Goal: Task Accomplishment & Management: Complete application form

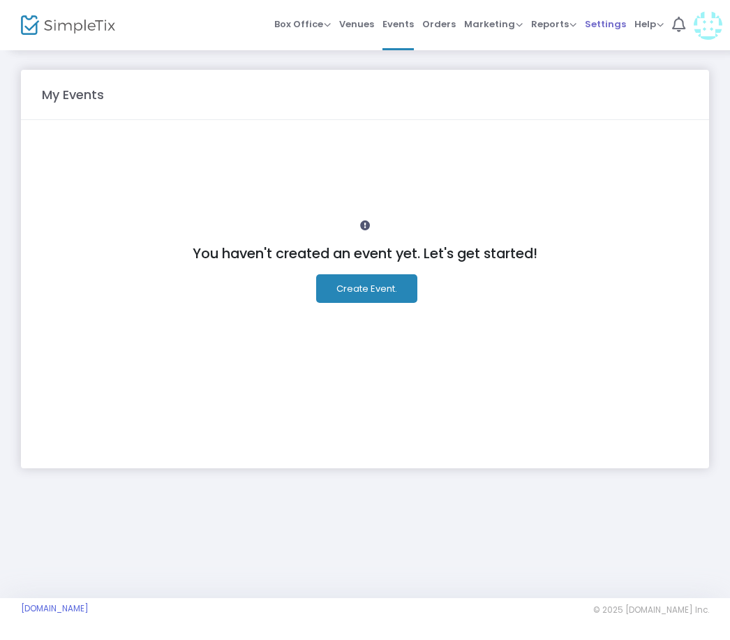
click at [598, 26] on span "Settings" at bounding box center [605, 24] width 41 height 36
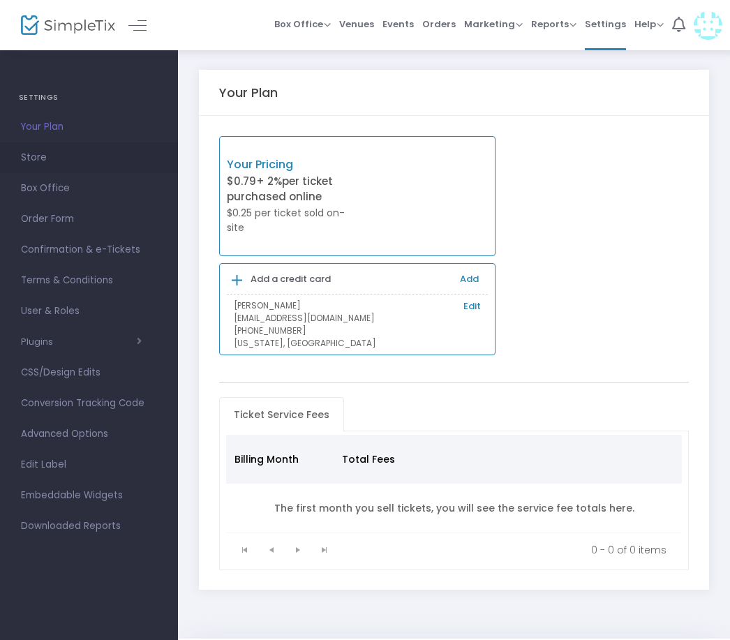
click at [47, 165] on span "Store" at bounding box center [89, 158] width 136 height 18
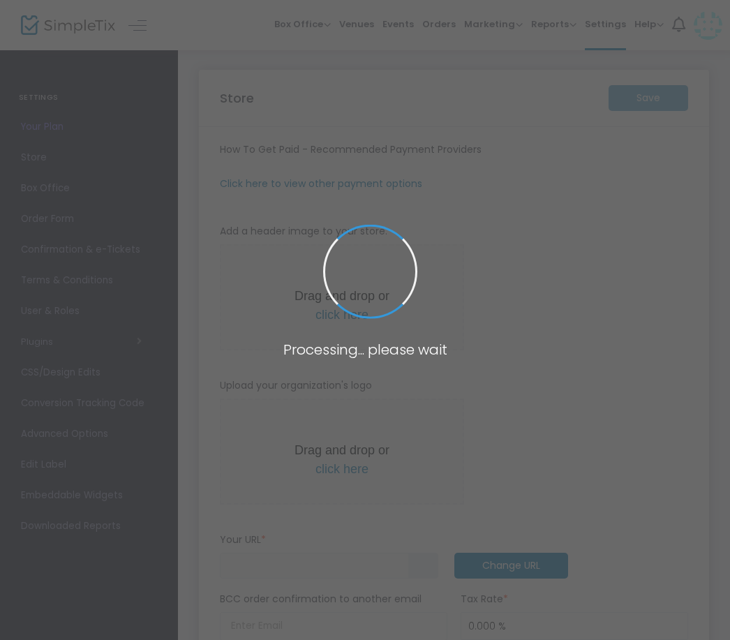
type input "https://TrampolineATATIK"
radio input "false"
radio input "true"
type input "TrampolineATATIK"
type input "6128074516"
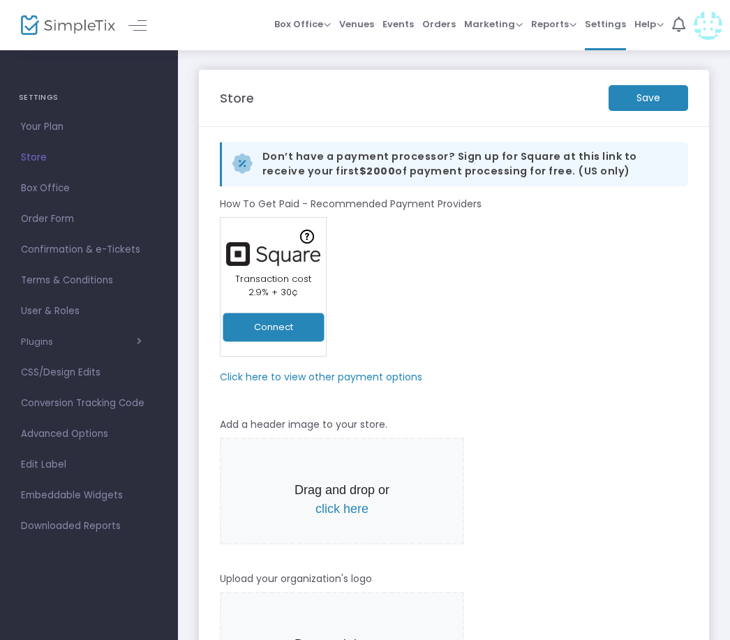
click at [291, 321] on button "Connect" at bounding box center [273, 327] width 101 height 29
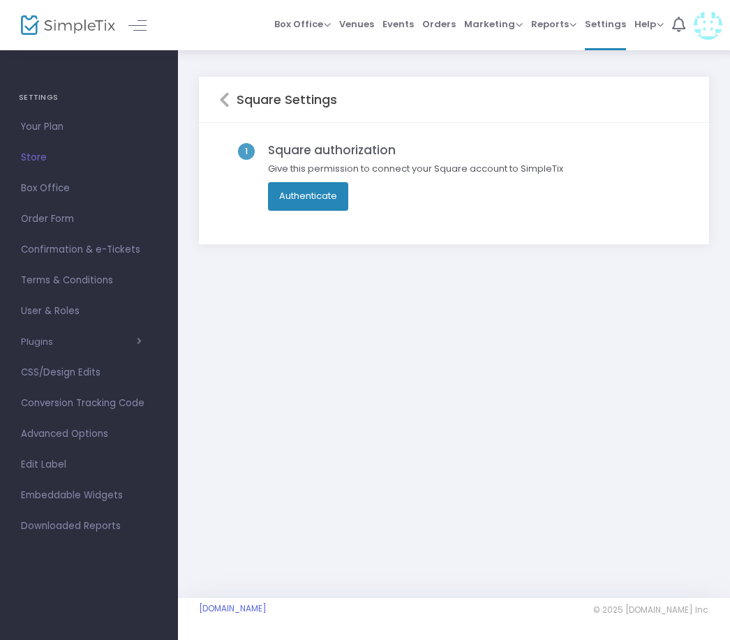
click at [327, 198] on button "Authenticate" at bounding box center [308, 196] width 80 height 28
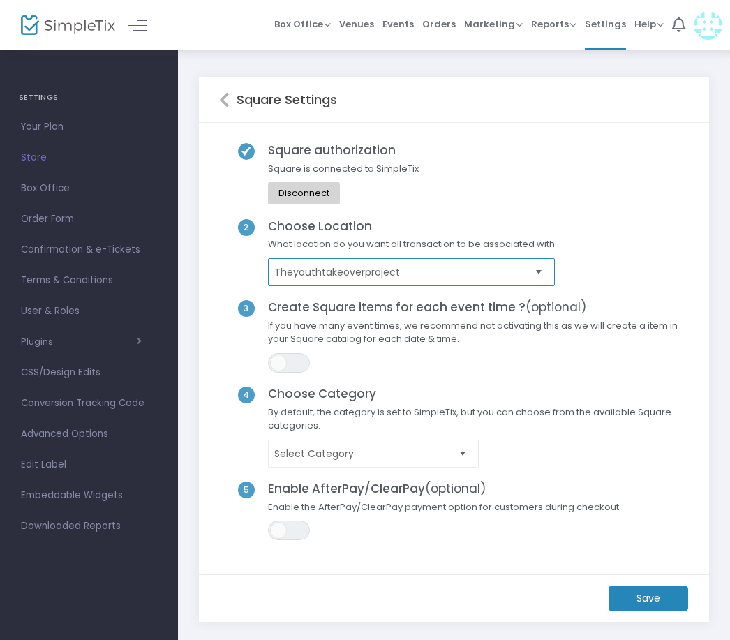
click at [503, 274] on span "Theyouthtakeoverproject" at bounding box center [401, 272] width 255 height 14
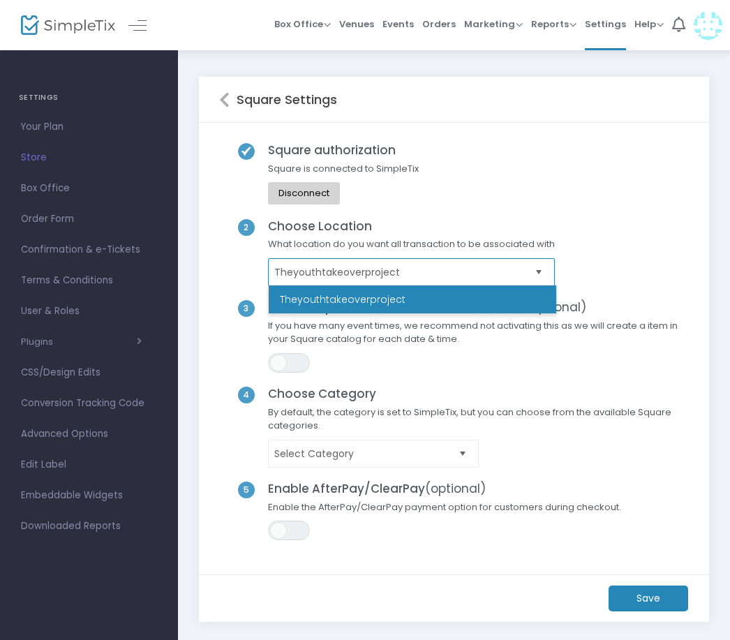
click at [503, 274] on span "Theyouthtakeoverproject" at bounding box center [401, 272] width 255 height 14
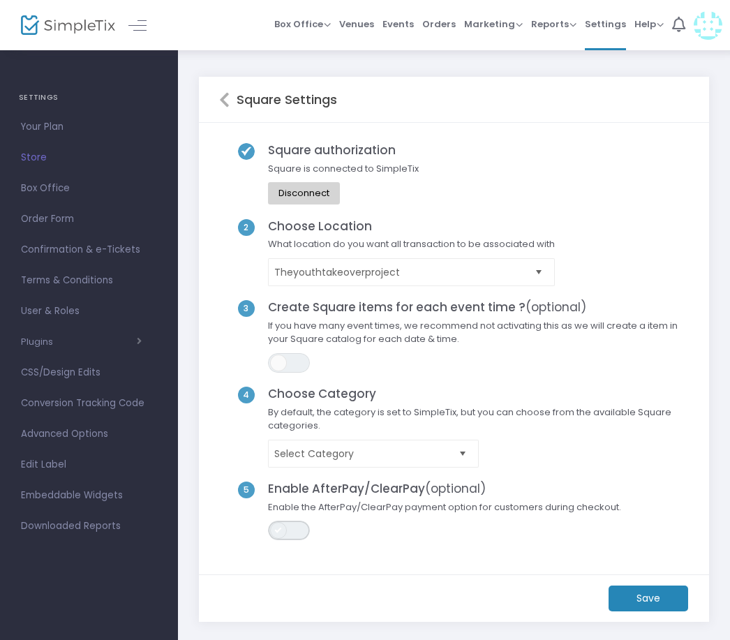
click at [297, 528] on span "ON OFF" at bounding box center [289, 531] width 42 height 20
click at [419, 451] on span "Select Category" at bounding box center [363, 454] width 179 height 14
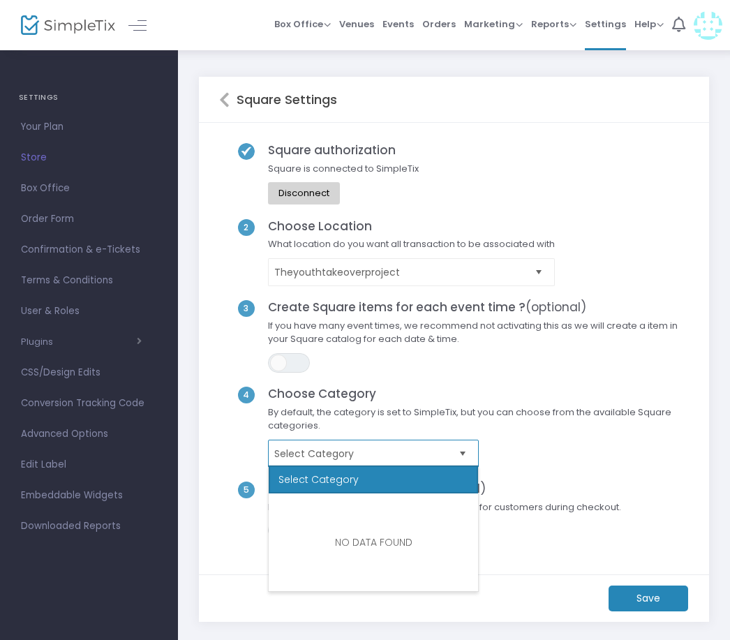
click at [419, 451] on span "Select Category" at bounding box center [363, 454] width 179 height 14
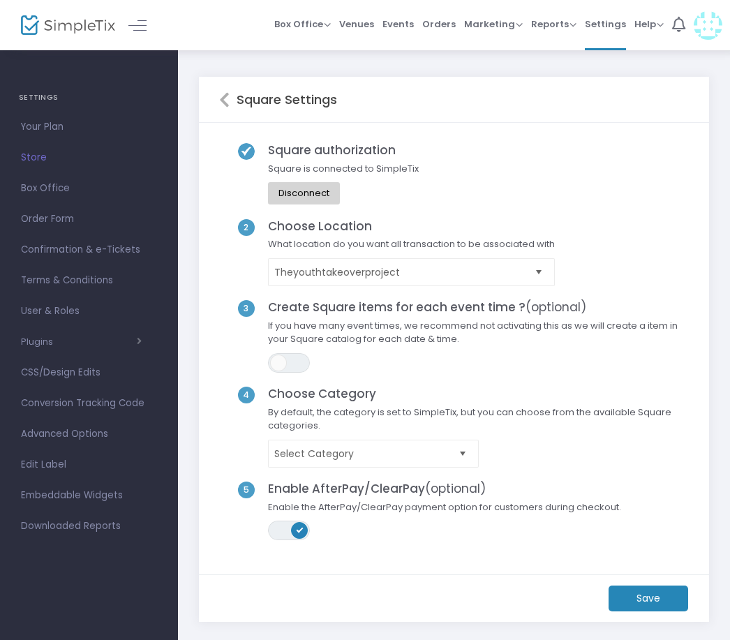
click at [637, 601] on m-button "Save" at bounding box center [649, 599] width 80 height 26
click at [393, 24] on span "Events" at bounding box center [398, 24] width 31 height 36
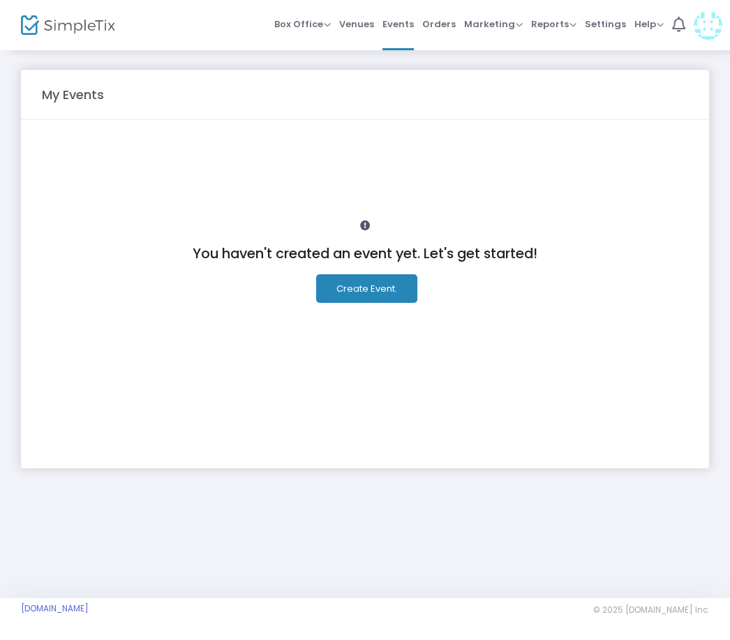
click at [364, 288] on button "Create Event." at bounding box center [366, 288] width 101 height 29
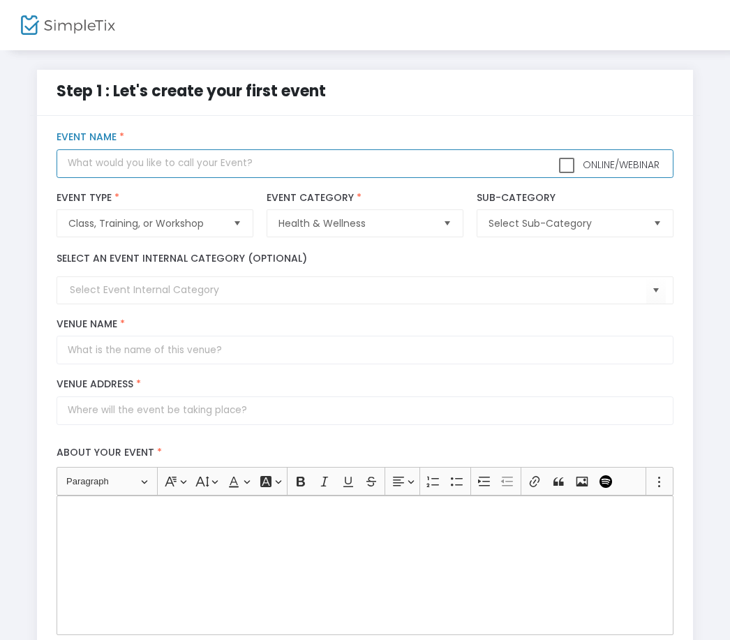
click at [158, 165] on input "text" at bounding box center [365, 163] width 617 height 29
type input "Trampoline Class AT ATIK"
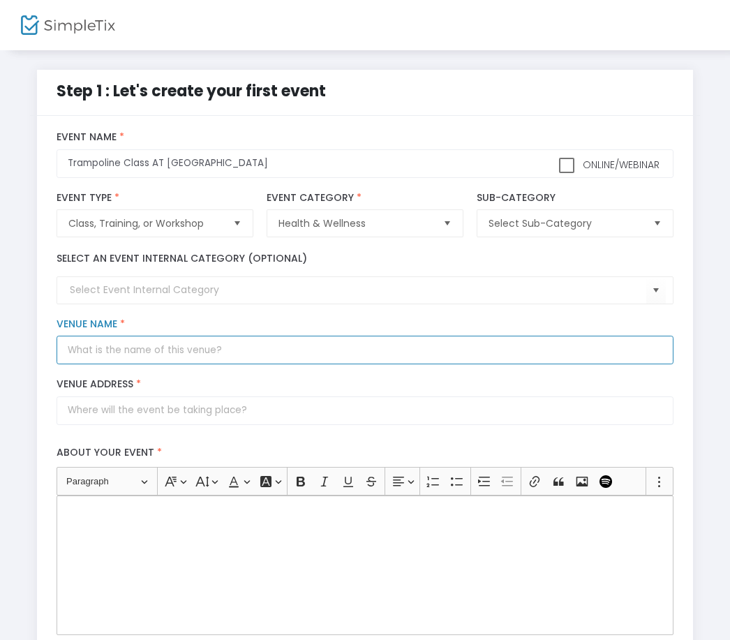
click at [167, 357] on input "Venue Name *" at bounding box center [365, 350] width 617 height 29
type input "ATIK"
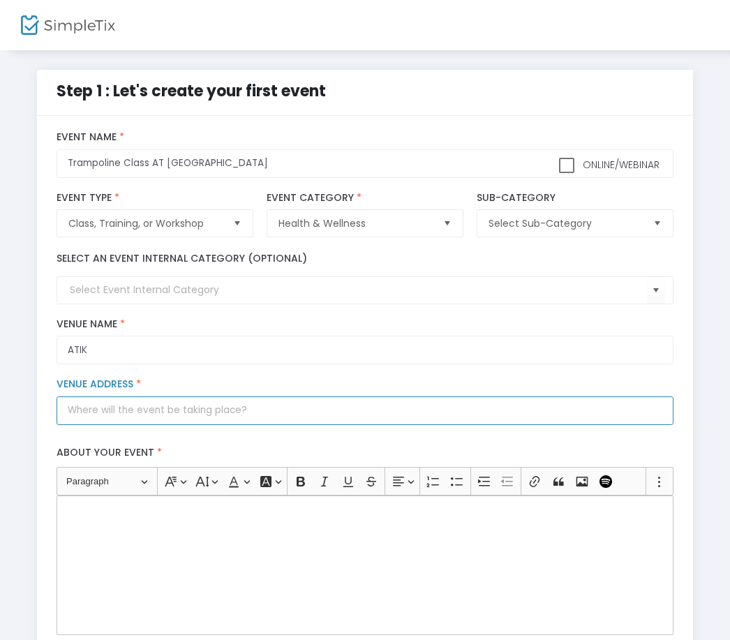
click at [198, 425] on input "Venue Address *" at bounding box center [365, 411] width 617 height 29
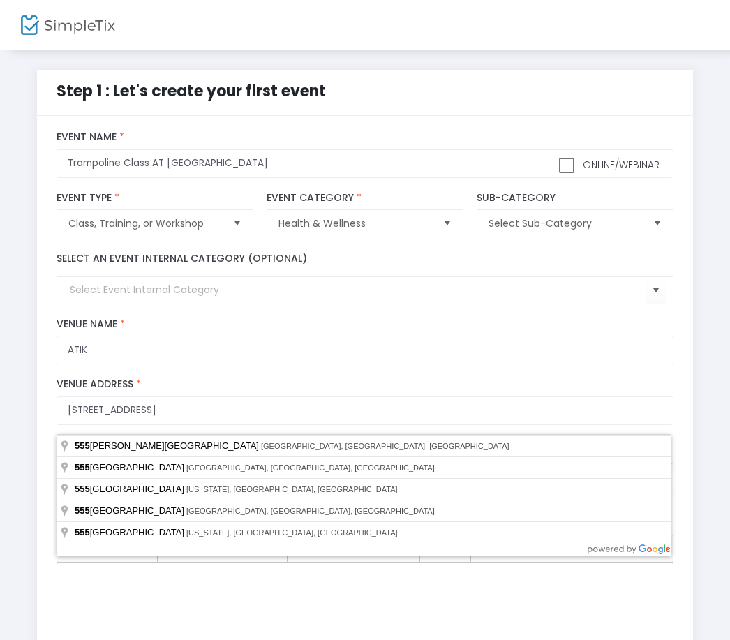
type input "555 City Island Avenue"
type input "Bronx County"
type input "10464"
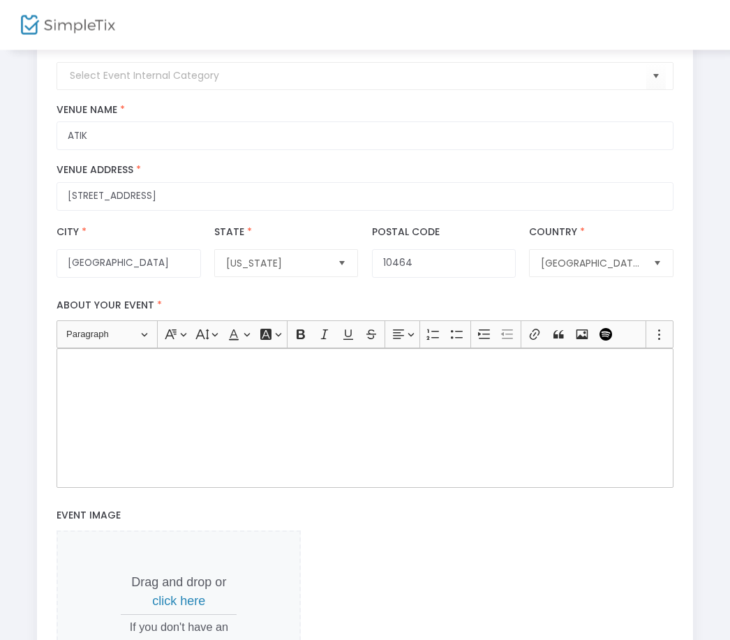
scroll to position [226, 0]
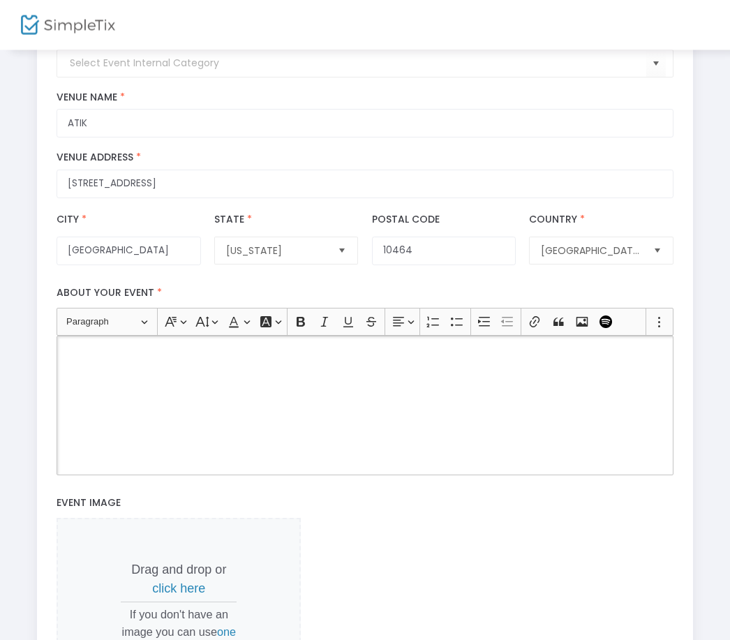
click at [341, 379] on div "Rich Text Editor, main" at bounding box center [365, 407] width 617 height 140
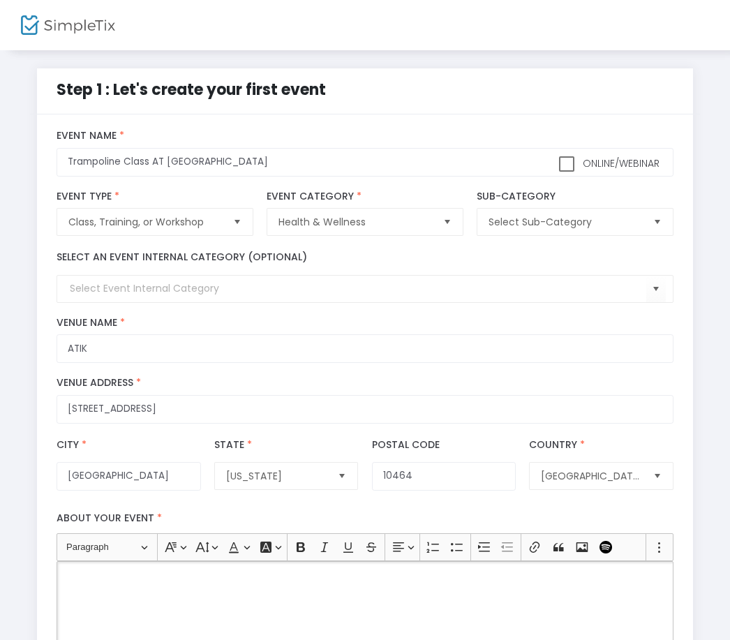
scroll to position [0, 0]
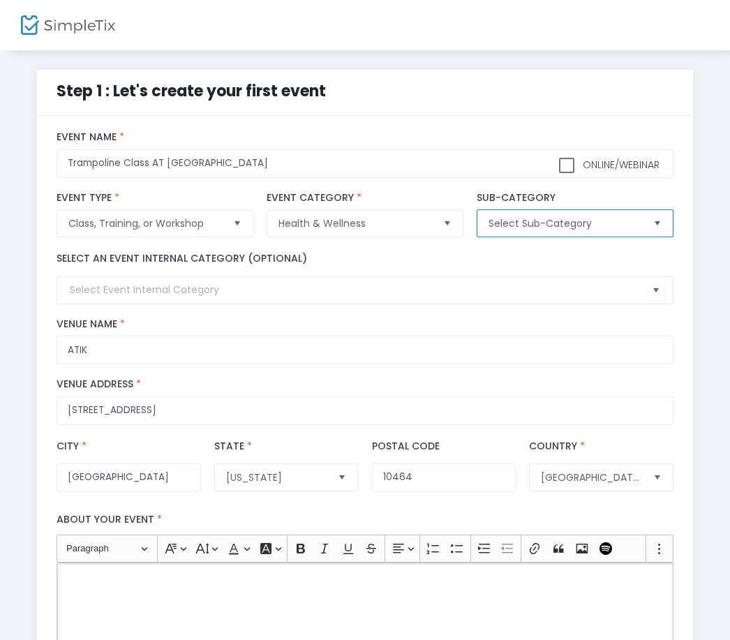
click at [626, 230] on span "Select Sub-Category" at bounding box center [565, 223] width 153 height 14
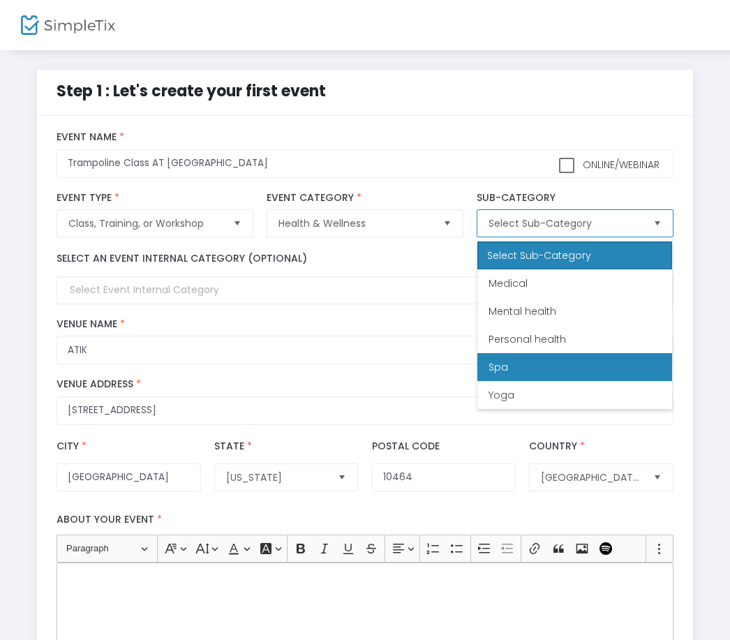
click at [559, 364] on li "Spa" at bounding box center [575, 367] width 195 height 28
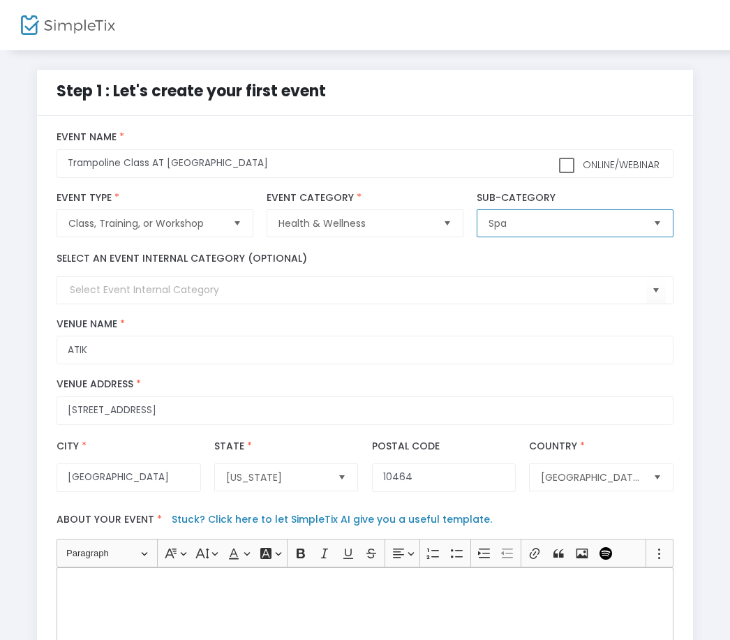
click at [543, 226] on span "Spa" at bounding box center [565, 223] width 153 height 14
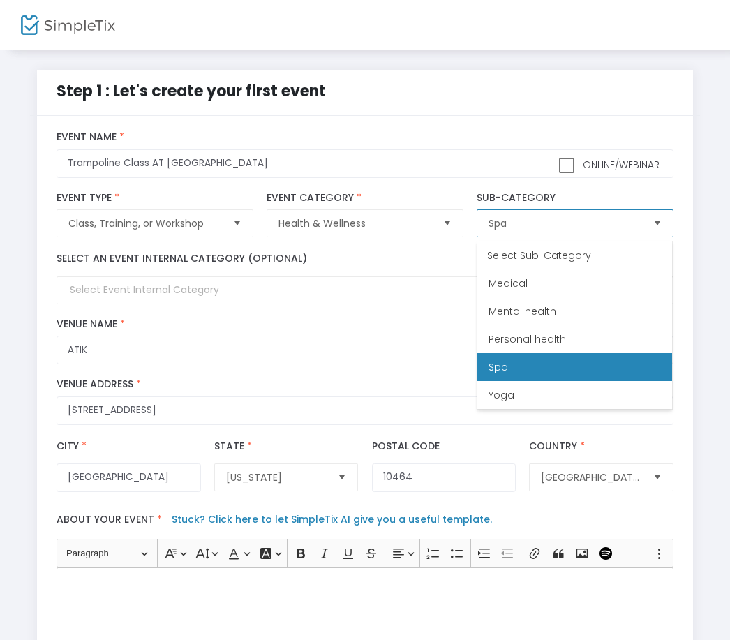
click at [580, 235] on span "Spa" at bounding box center [565, 223] width 164 height 27
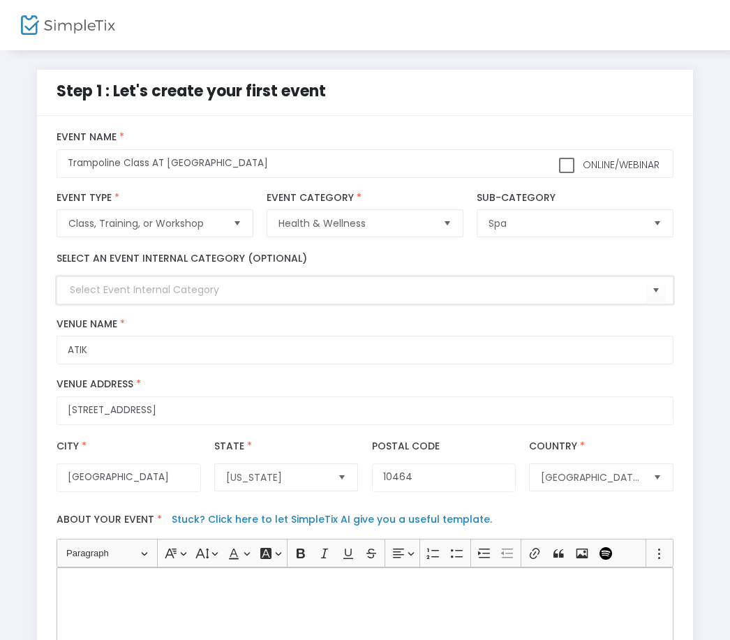
click at [212, 293] on input at bounding box center [358, 290] width 576 height 15
click at [655, 302] on span "Select" at bounding box center [656, 290] width 23 height 23
click at [656, 297] on span "Select" at bounding box center [656, 290] width 23 height 23
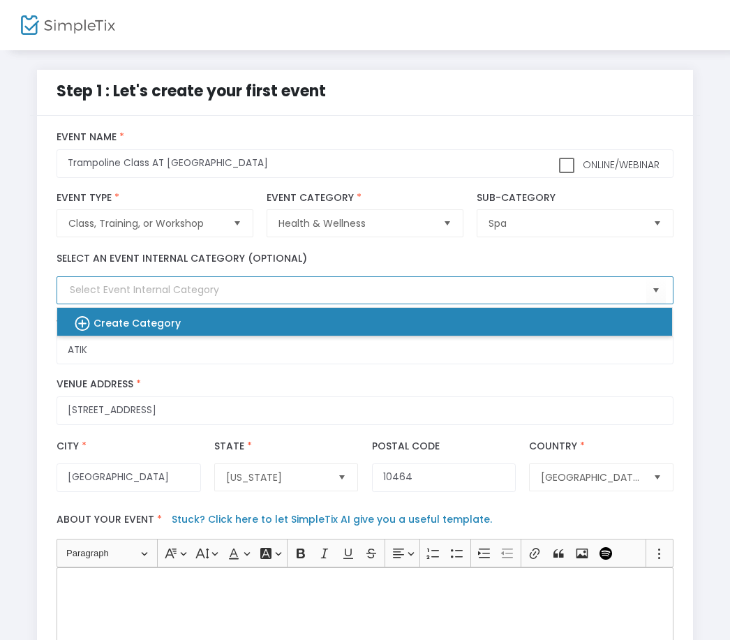
click at [554, 321] on div "Create Category" at bounding box center [357, 322] width 593 height 28
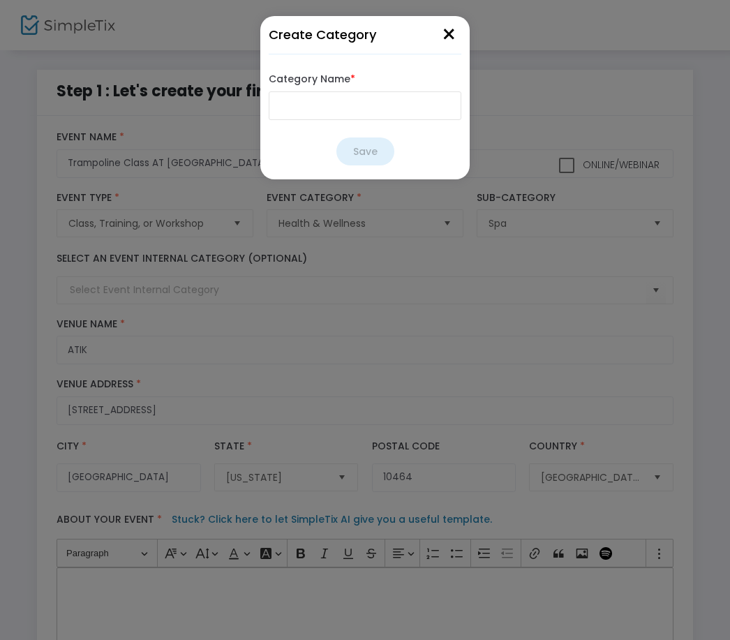
click at [348, 113] on input "Category Name *" at bounding box center [365, 105] width 193 height 29
type input "Fitness & Health"
click at [378, 156] on button "Save" at bounding box center [366, 152] width 58 height 28
type input "Fitness & Health"
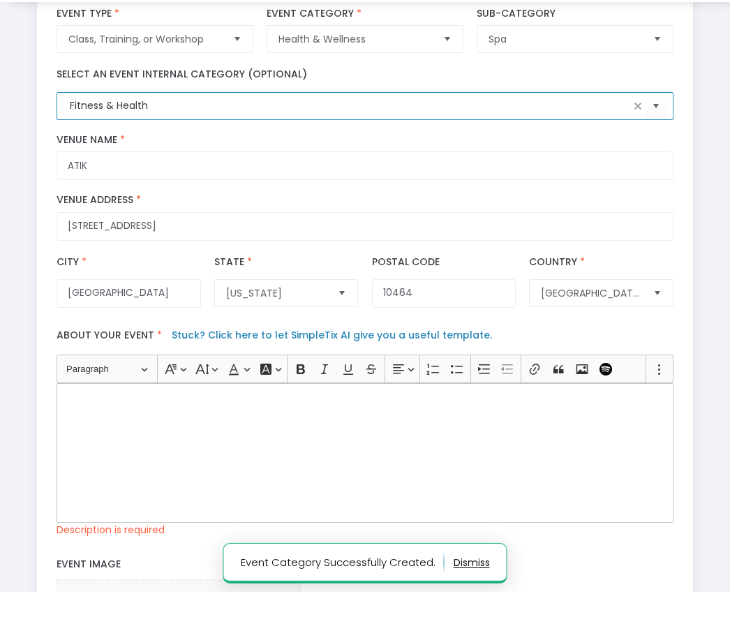
scroll to position [144, 0]
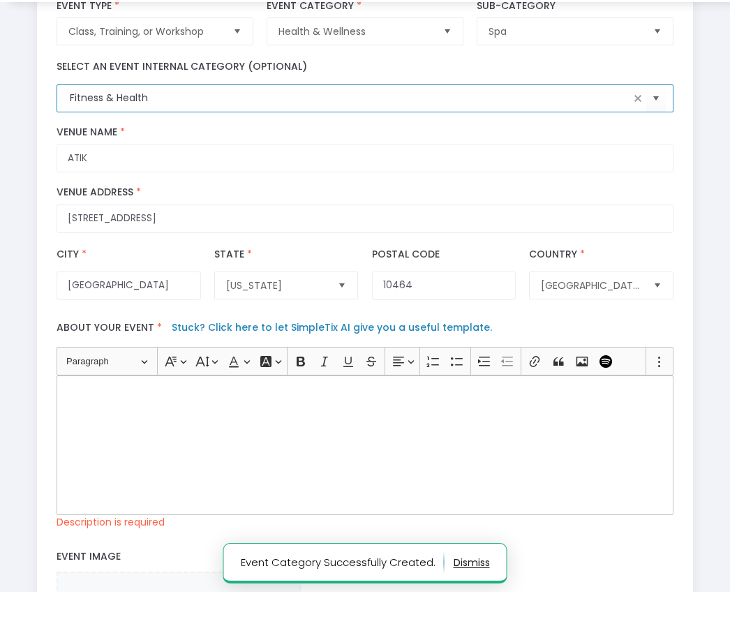
click at [196, 429] on div "Rich Text Editor, main" at bounding box center [365, 494] width 617 height 140
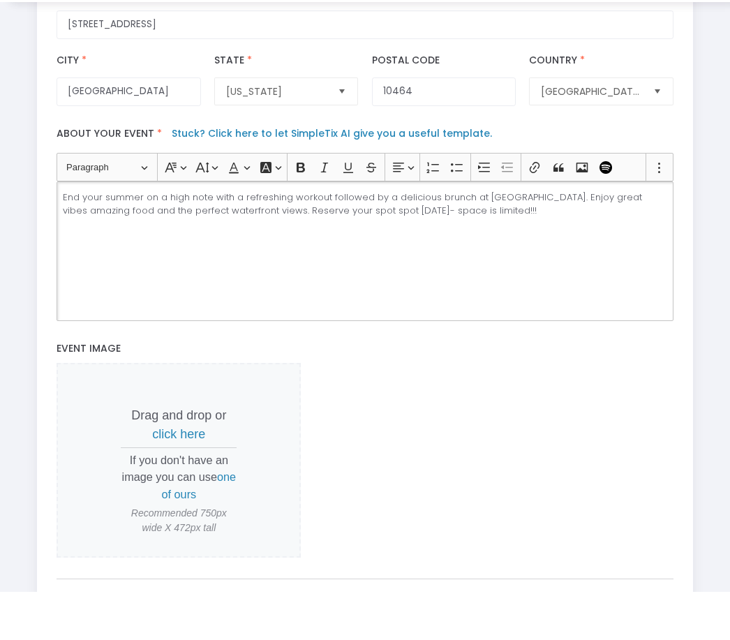
scroll to position [355, 0]
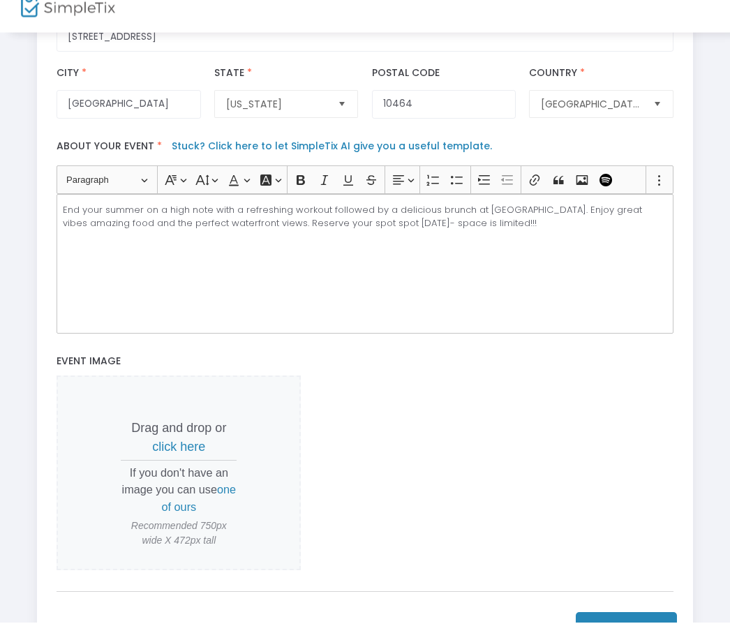
click at [332, 160] on link "Stuck? Click here to let SimpleTix AI give you a useful template." at bounding box center [332, 164] width 321 height 14
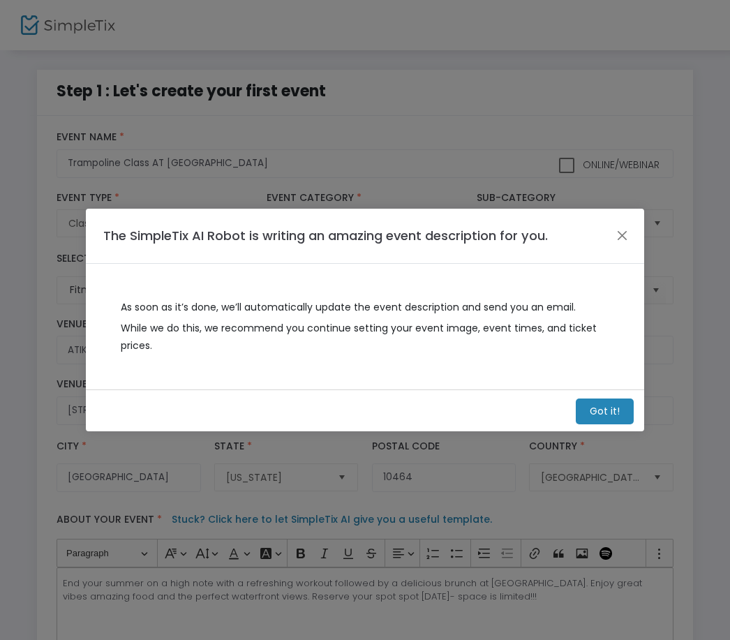
click at [604, 411] on m-button "Got it!" at bounding box center [605, 412] width 58 height 26
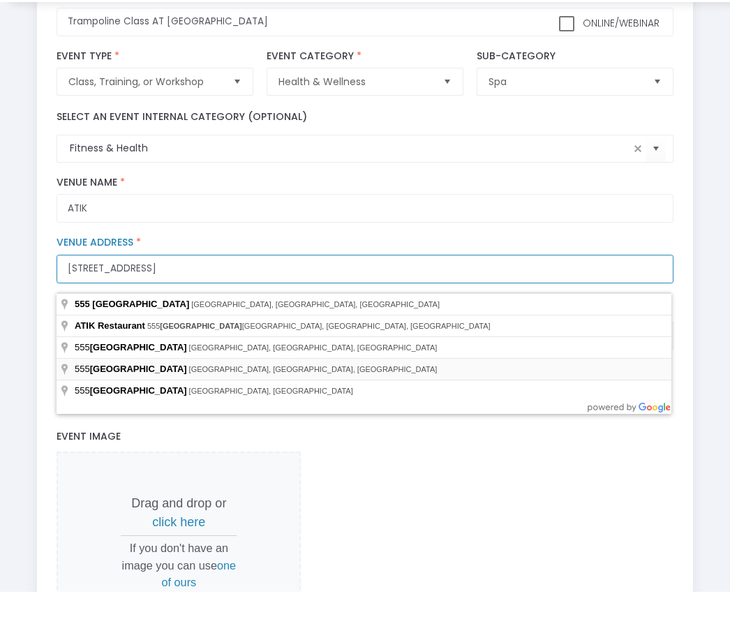
scroll to position [96, 0]
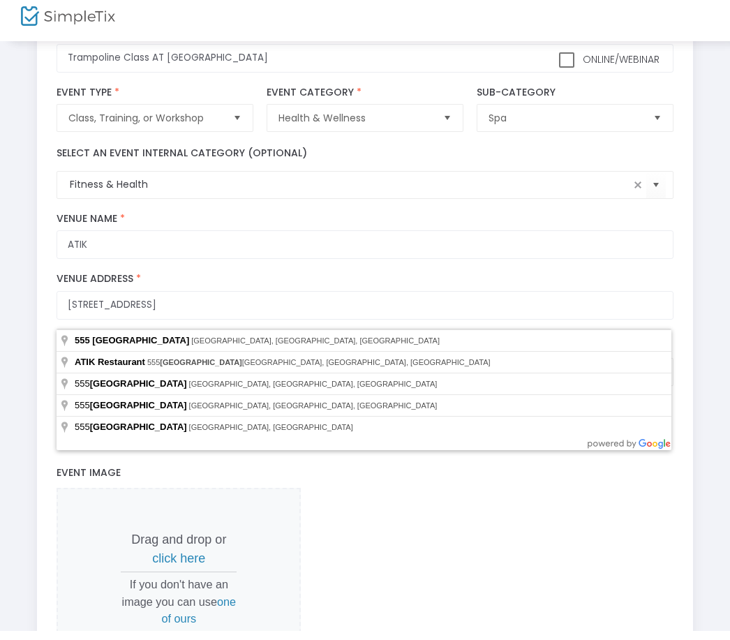
click at [476, 494] on label "Event Image" at bounding box center [365, 483] width 631 height 29
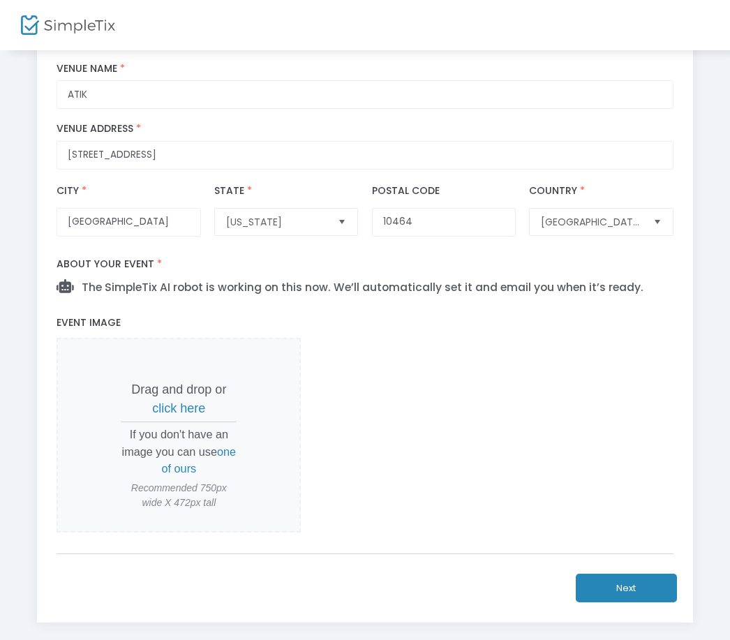
scroll to position [295, 0]
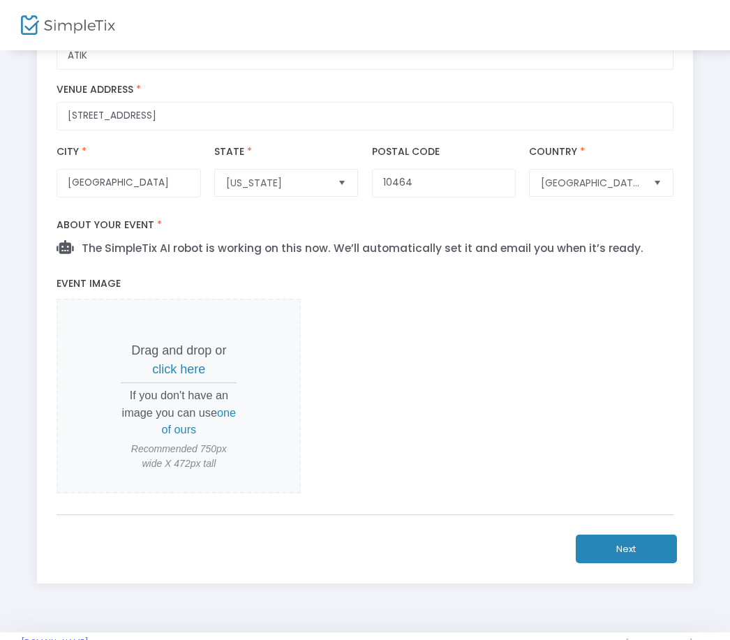
click at [642, 564] on button "Next" at bounding box center [626, 549] width 101 height 29
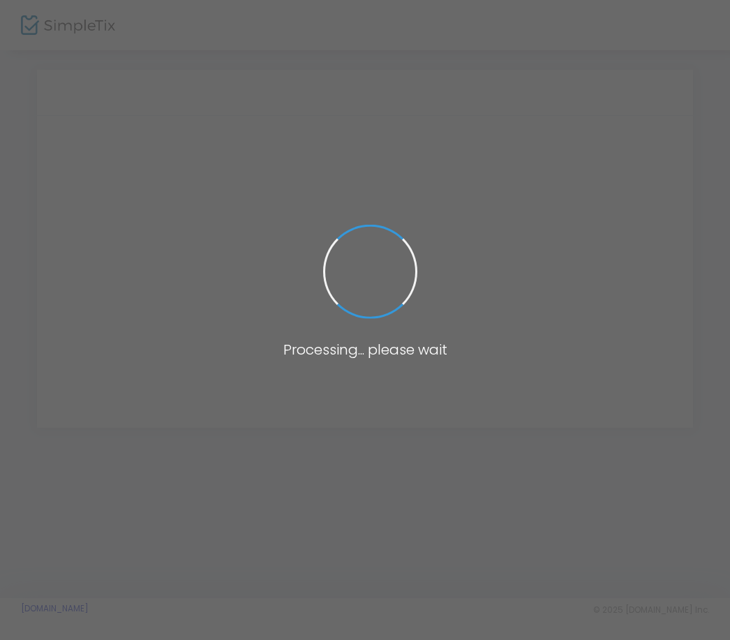
scroll to position [0, 0]
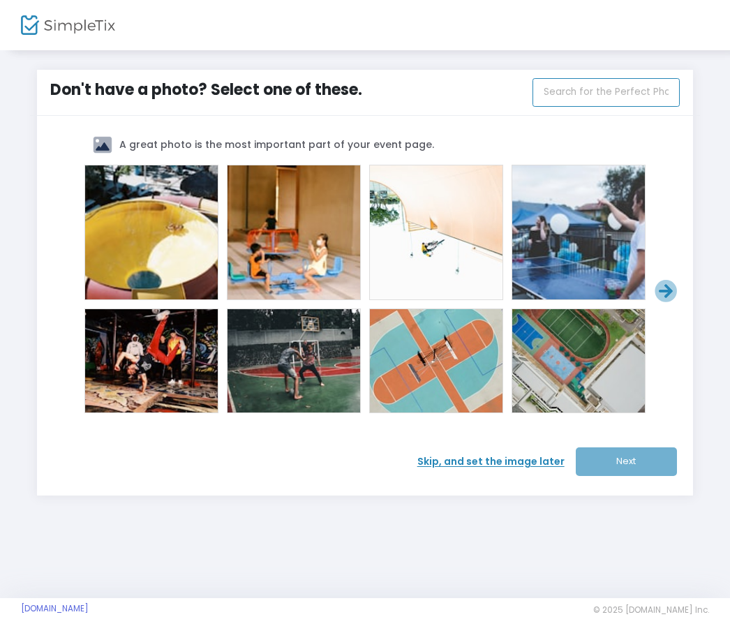
click at [640, 91] on input "text" at bounding box center [606, 92] width 147 height 29
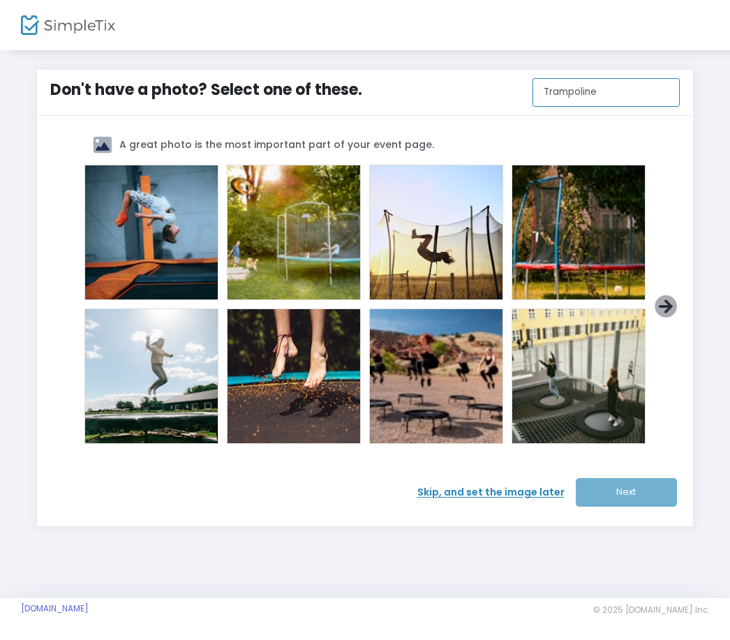
type input "Trampoline"
click at [672, 311] on icon at bounding box center [666, 306] width 23 height 23
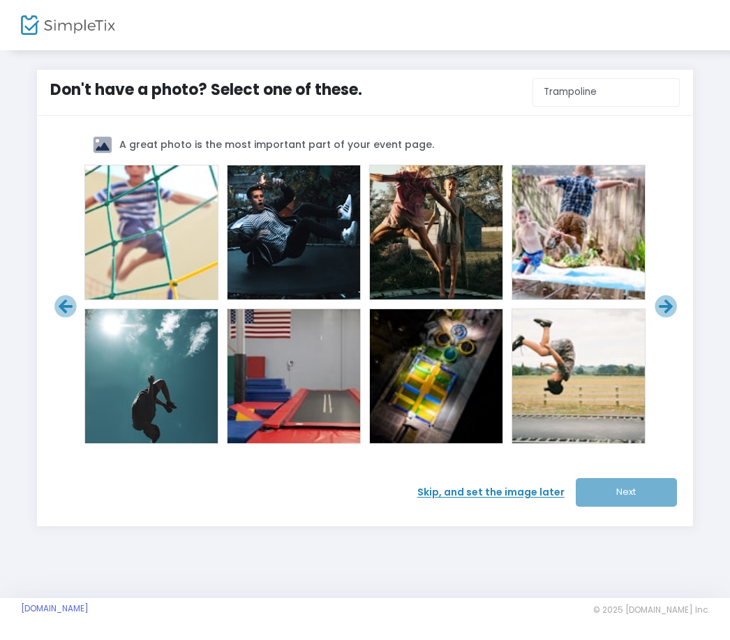
click at [672, 311] on icon at bounding box center [666, 306] width 23 height 23
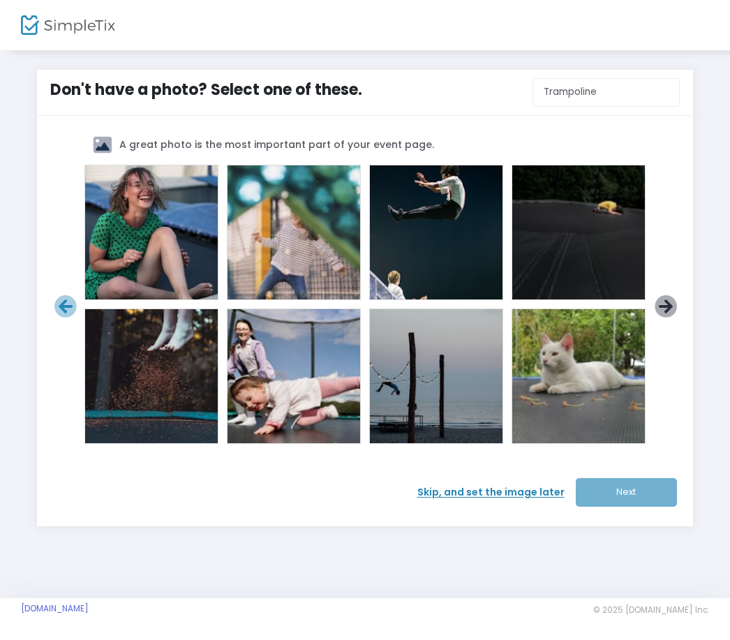
click at [669, 311] on icon at bounding box center [666, 306] width 23 height 23
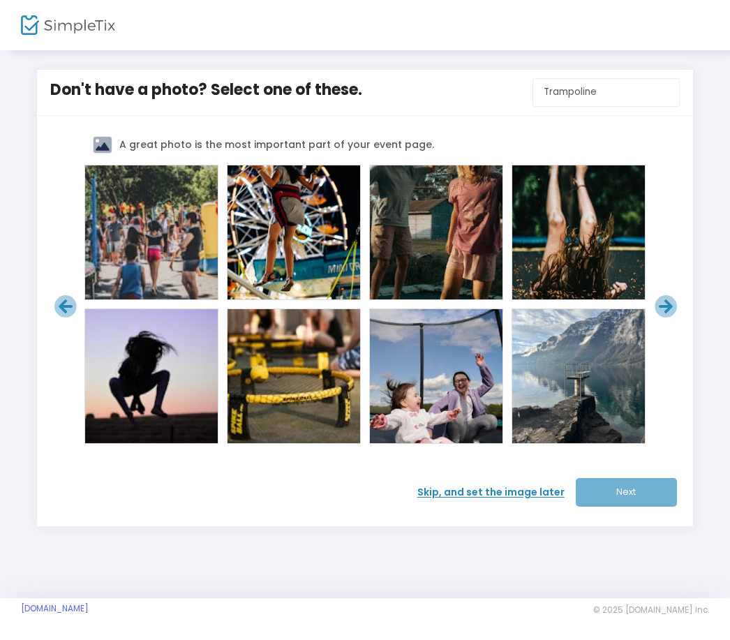
click at [668, 311] on icon at bounding box center [666, 306] width 23 height 23
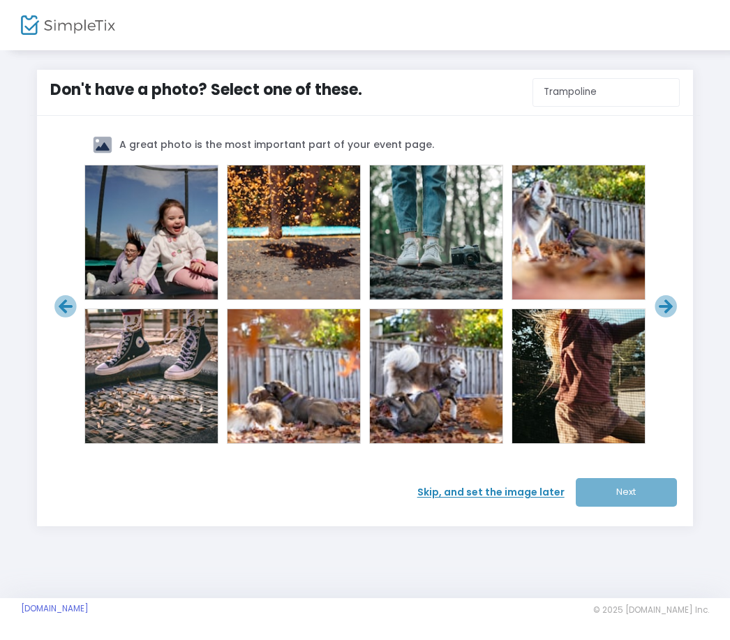
click at [668, 311] on icon at bounding box center [666, 306] width 23 height 23
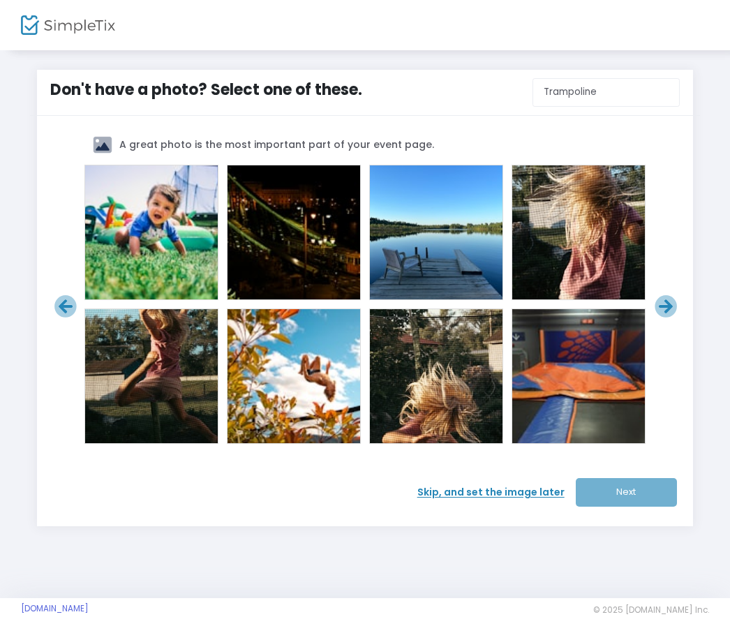
click at [668, 311] on icon at bounding box center [666, 306] width 23 height 23
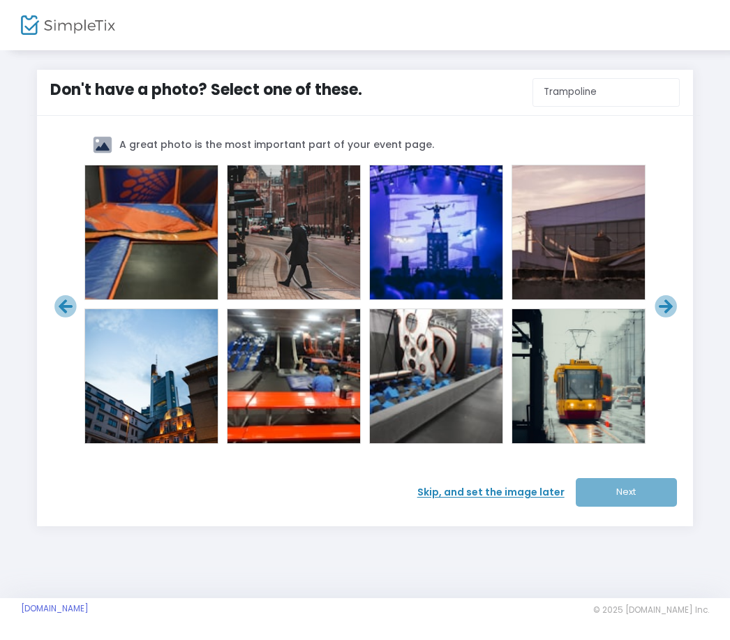
click at [668, 311] on html "Processing... please wait Don't have a photo? Select one of these. Trampoline A…" at bounding box center [365, 320] width 730 height 640
click at [669, 312] on icon at bounding box center [666, 306] width 23 height 23
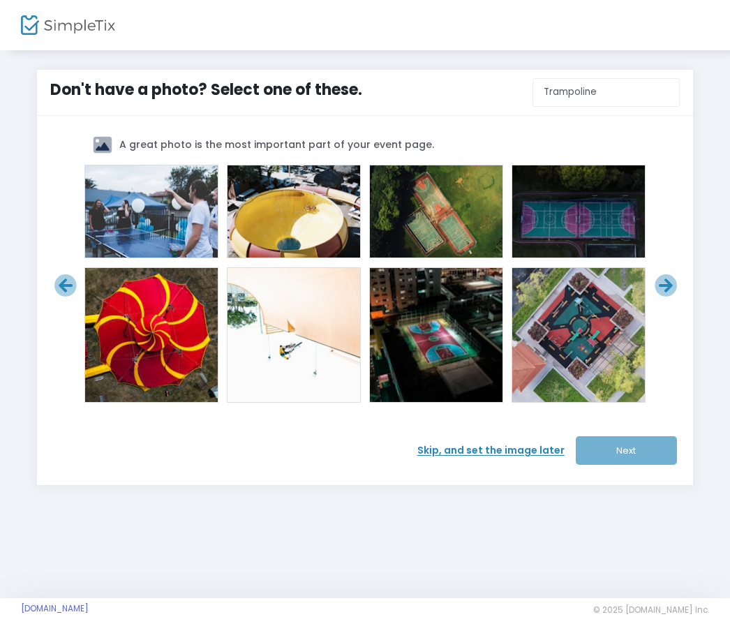
click at [668, 311] on div at bounding box center [364, 286] width 621 height 247
click at [668, 289] on icon at bounding box center [666, 285] width 23 height 23
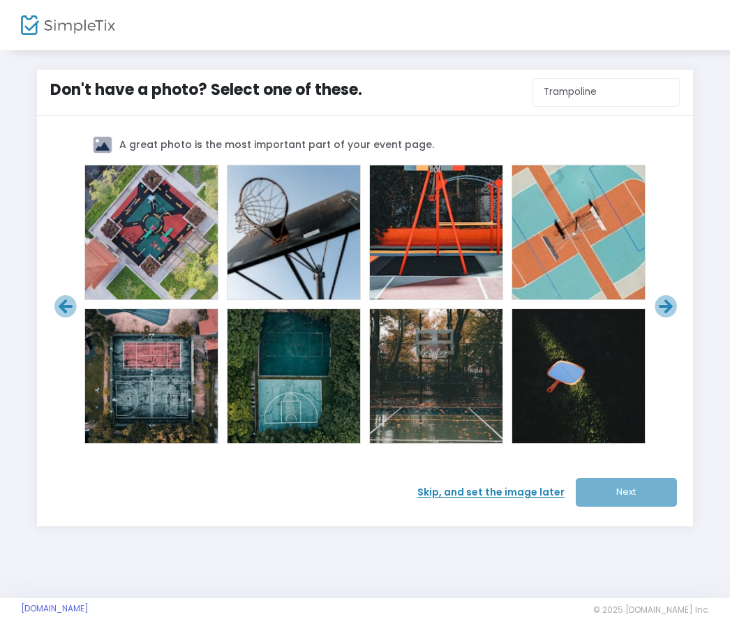
click at [666, 301] on icon at bounding box center [666, 306] width 23 height 23
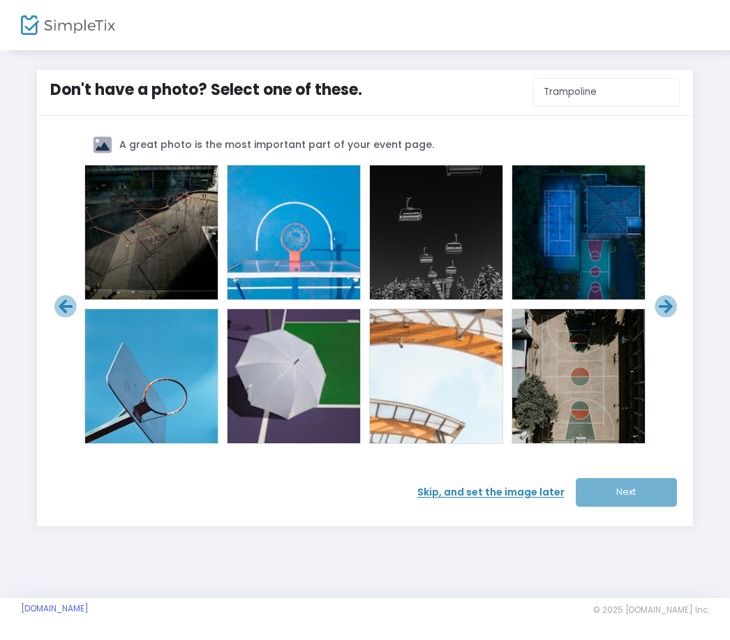
click at [668, 307] on icon at bounding box center [666, 306] width 23 height 23
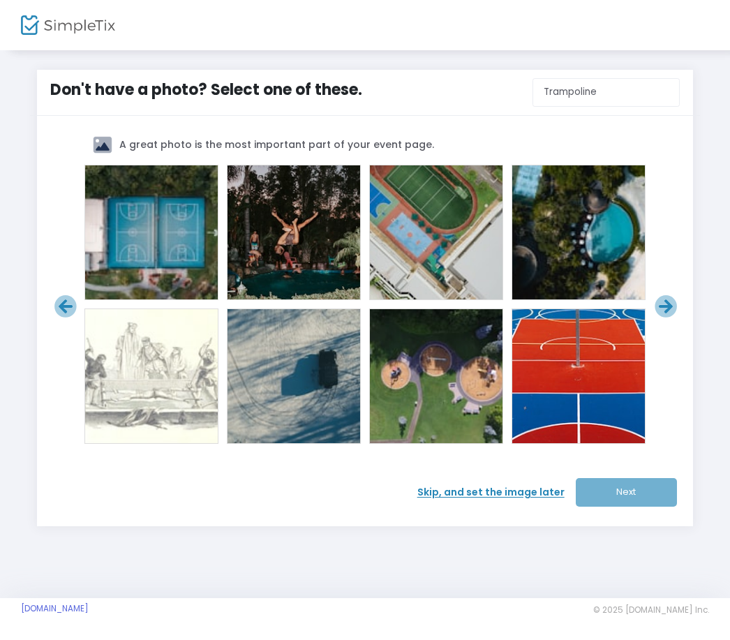
click at [667, 311] on icon at bounding box center [666, 306] width 23 height 23
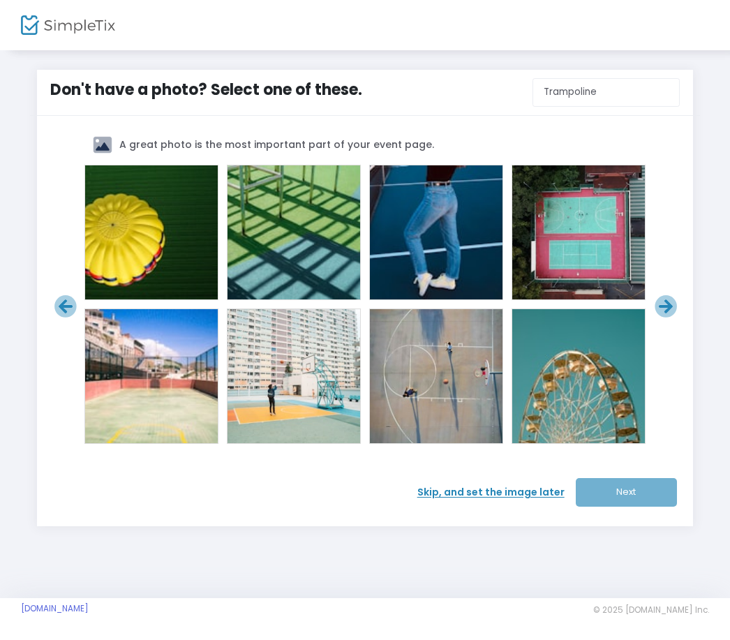
click at [667, 311] on html "Processing... please wait Don't have a photo? Select one of these. Trampoline A…" at bounding box center [365, 320] width 730 height 640
click at [668, 311] on icon at bounding box center [666, 306] width 23 height 23
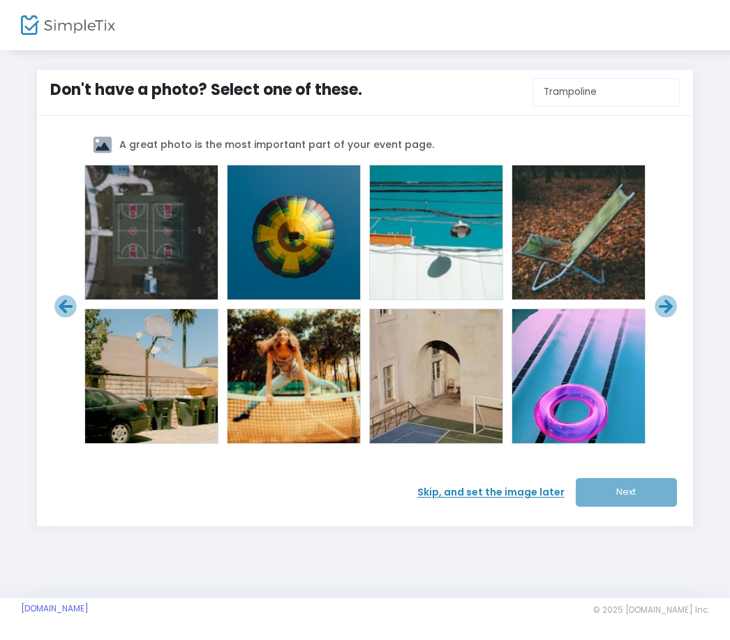
click at [667, 311] on icon at bounding box center [666, 306] width 23 height 23
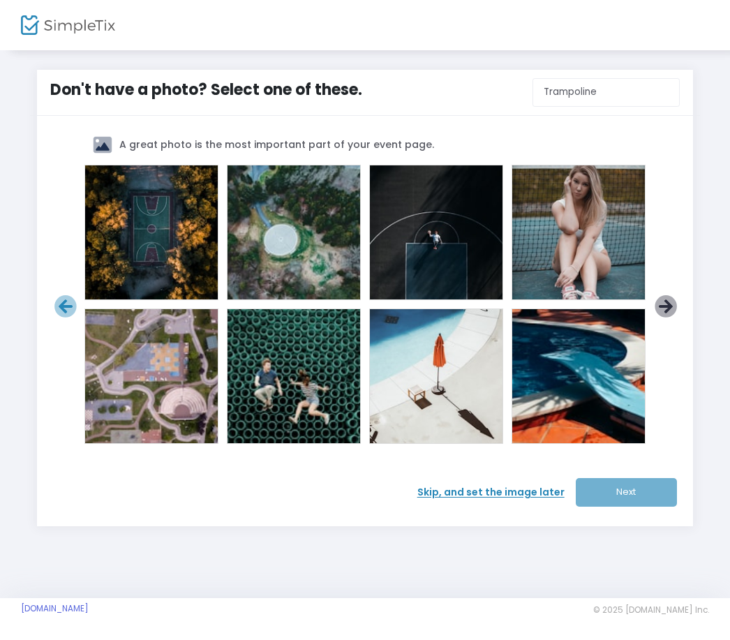
click at [667, 310] on icon at bounding box center [666, 306] width 23 height 23
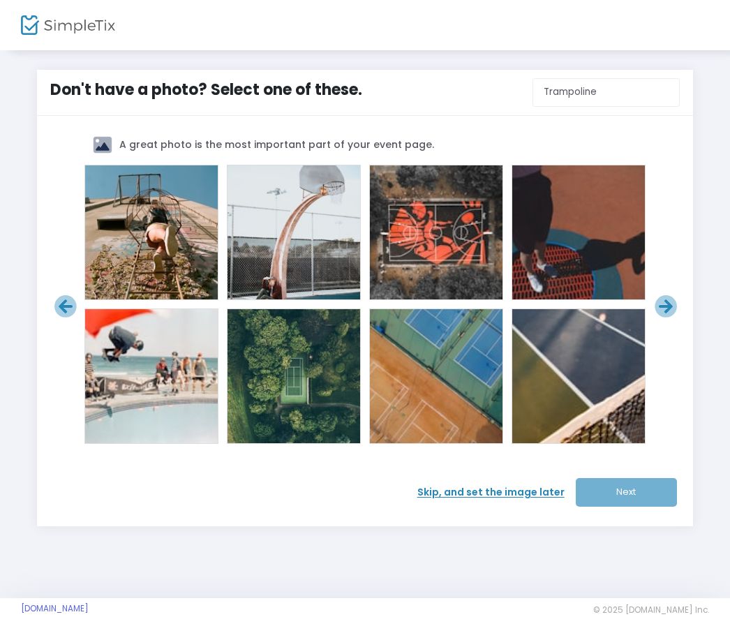
click at [667, 310] on icon at bounding box center [666, 306] width 23 height 23
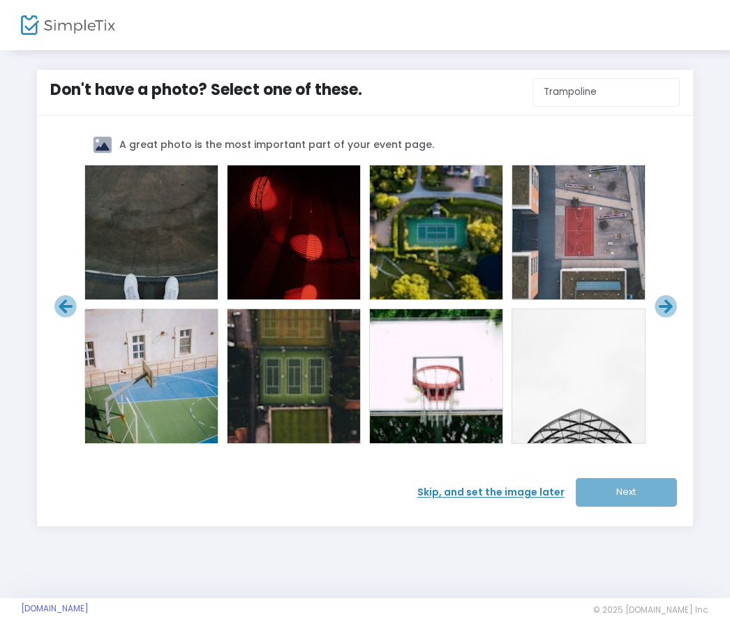
click at [66, 316] on icon at bounding box center [65, 306] width 23 height 23
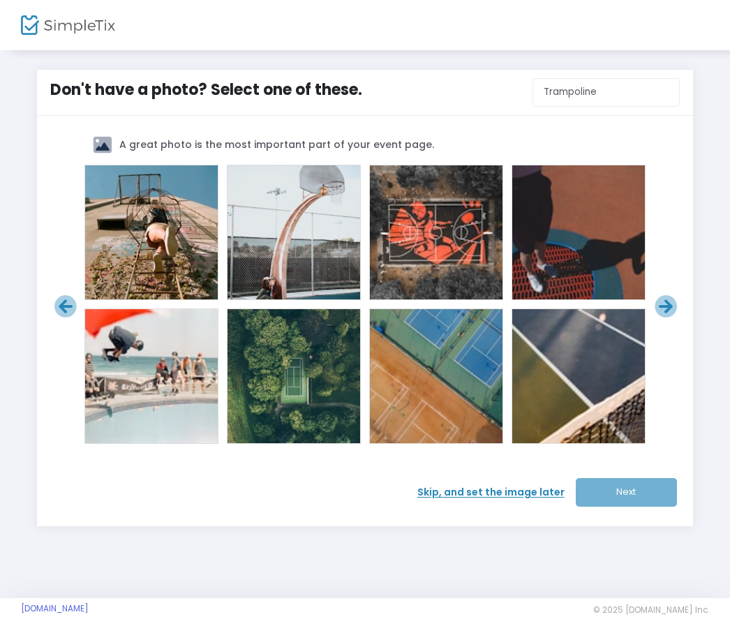
click at [66, 316] on icon at bounding box center [65, 306] width 23 height 23
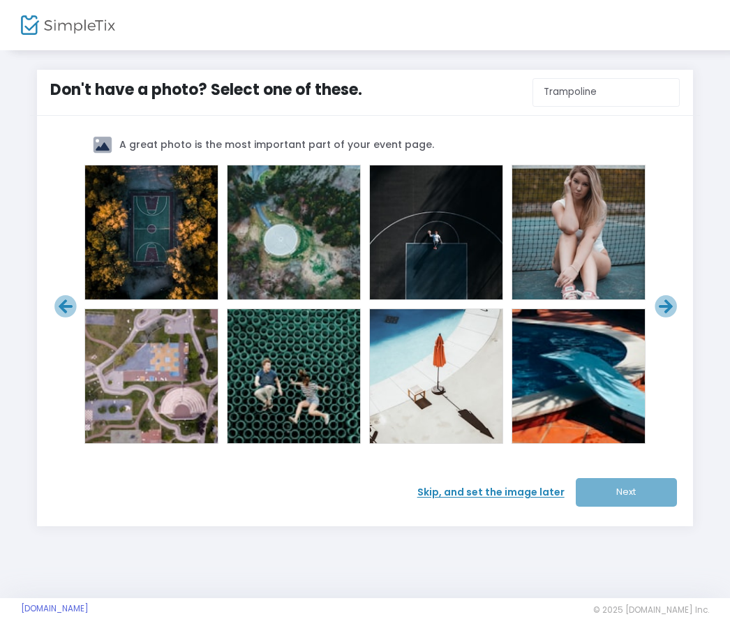
click at [66, 316] on icon at bounding box center [65, 306] width 23 height 23
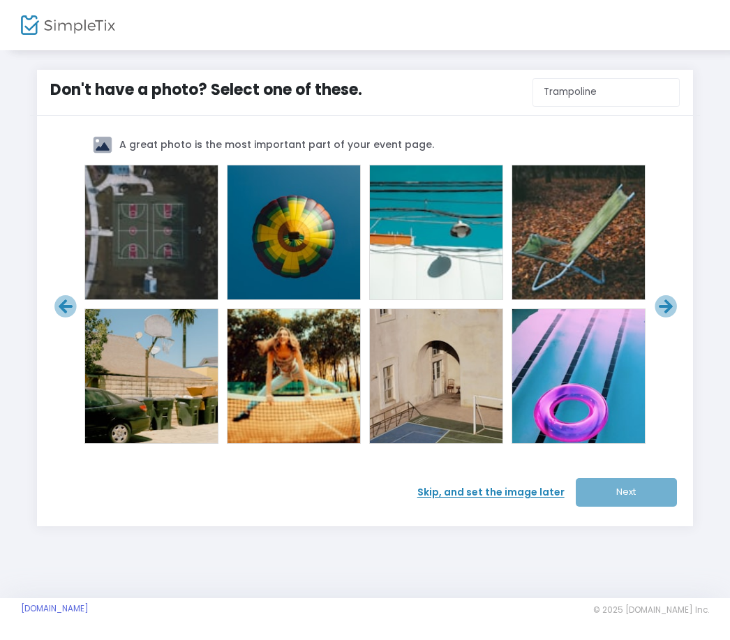
click at [66, 316] on icon at bounding box center [65, 306] width 23 height 23
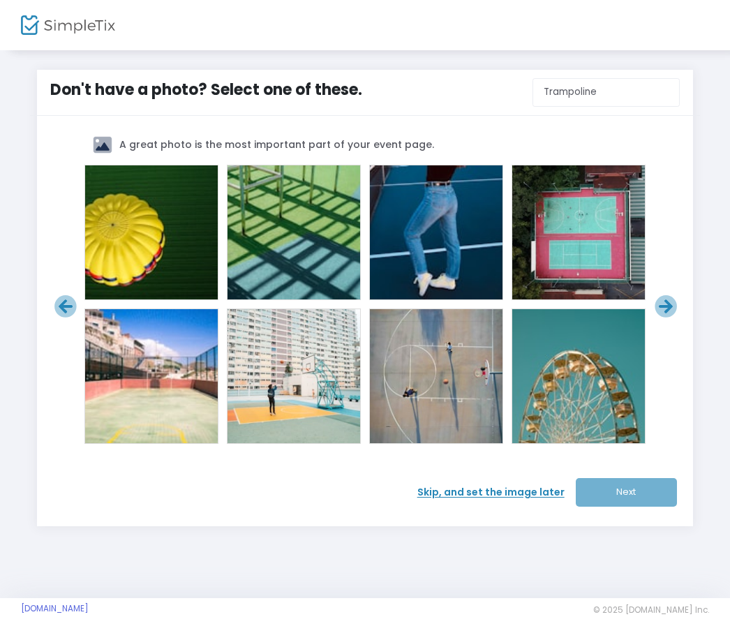
click at [66, 316] on icon at bounding box center [65, 306] width 23 height 23
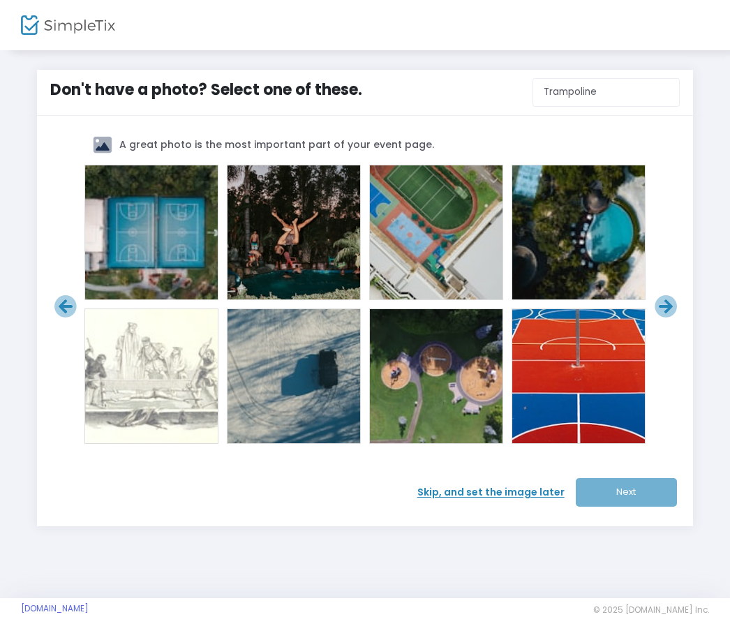
click at [66, 316] on icon at bounding box center [65, 306] width 23 height 23
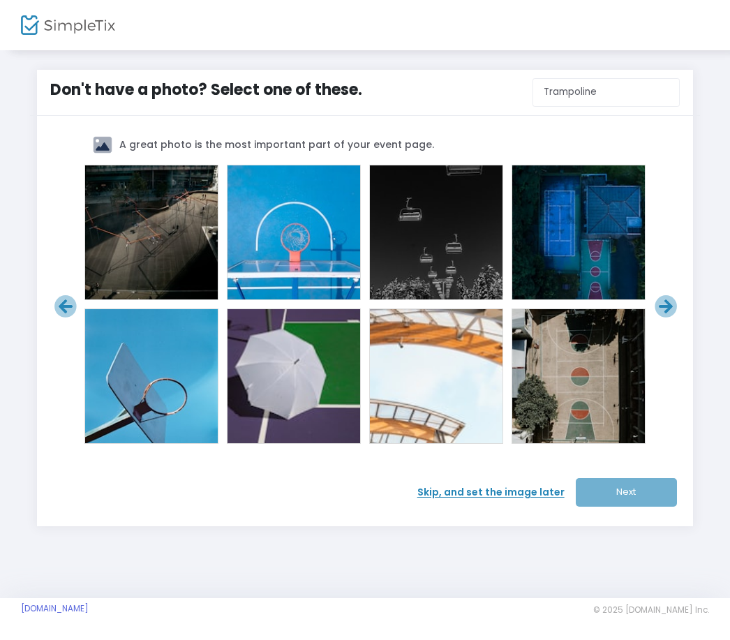
click at [66, 316] on icon at bounding box center [65, 306] width 23 height 23
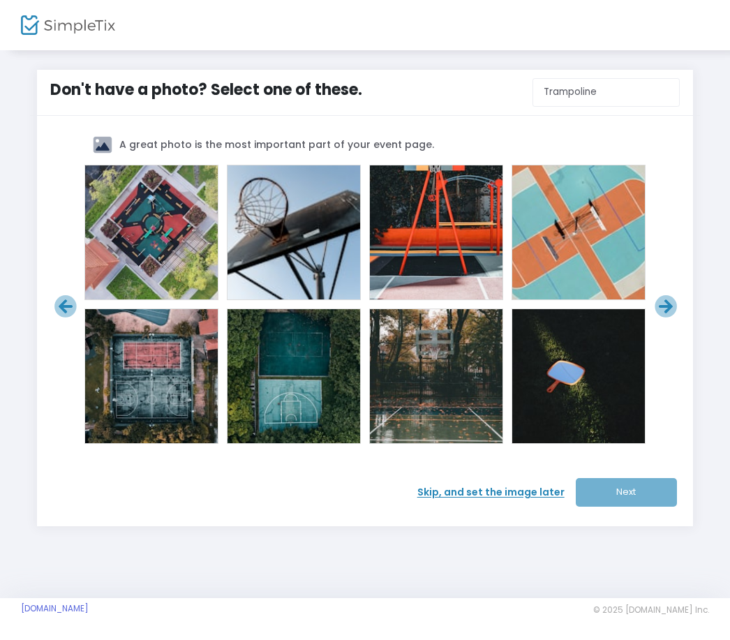
click at [66, 316] on icon at bounding box center [65, 306] width 23 height 23
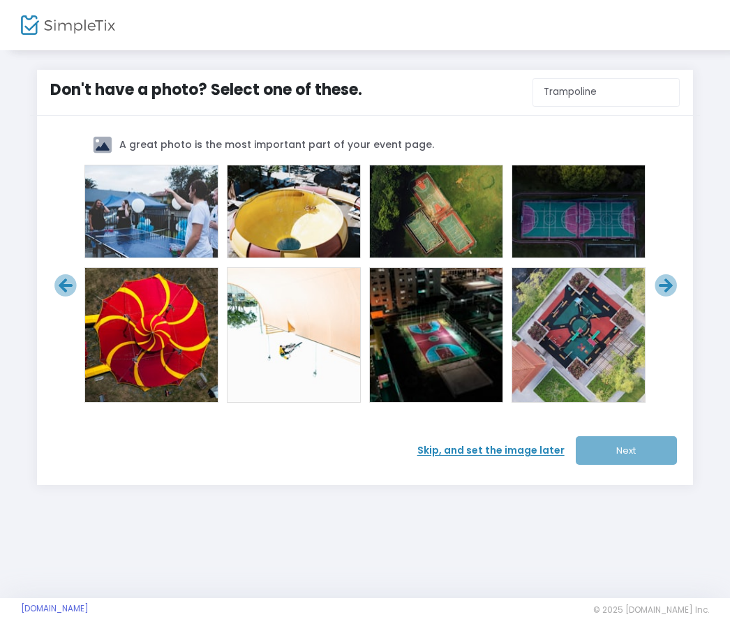
click at [67, 276] on icon at bounding box center [65, 285] width 23 height 23
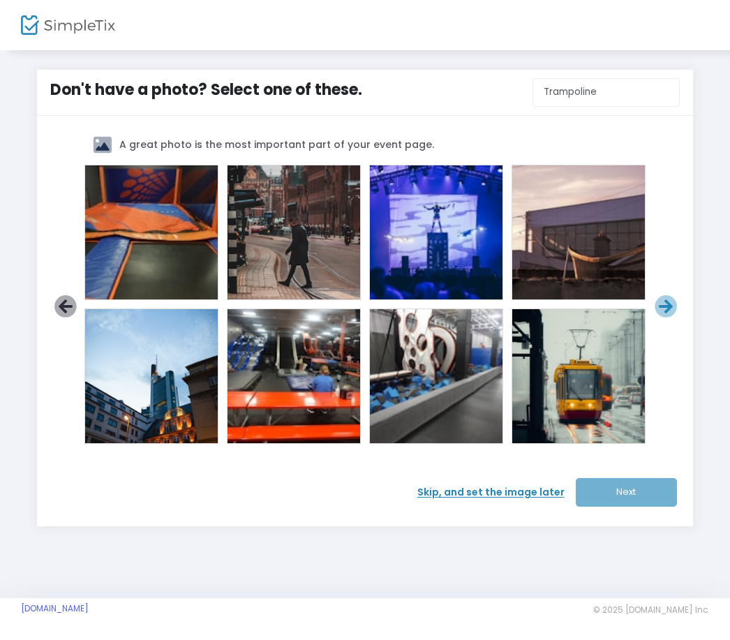
click at [71, 305] on icon at bounding box center [65, 306] width 23 height 23
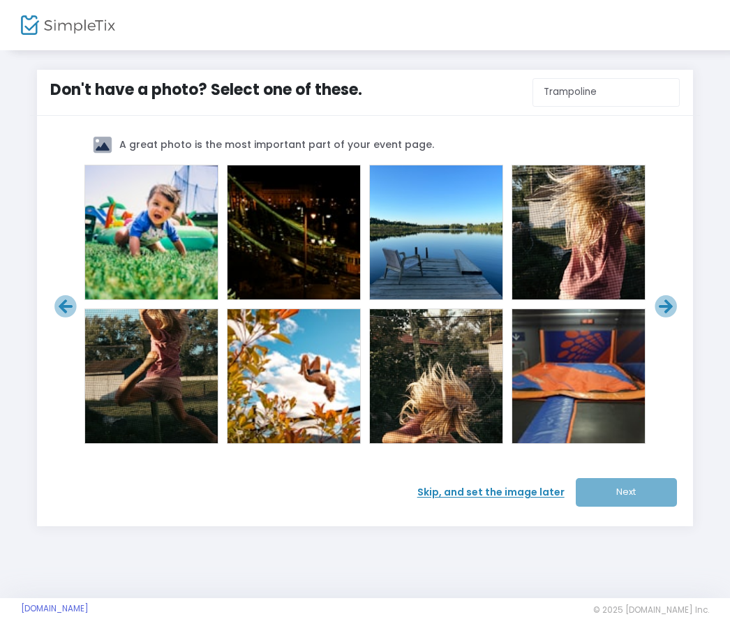
click at [71, 305] on icon at bounding box center [65, 306] width 23 height 23
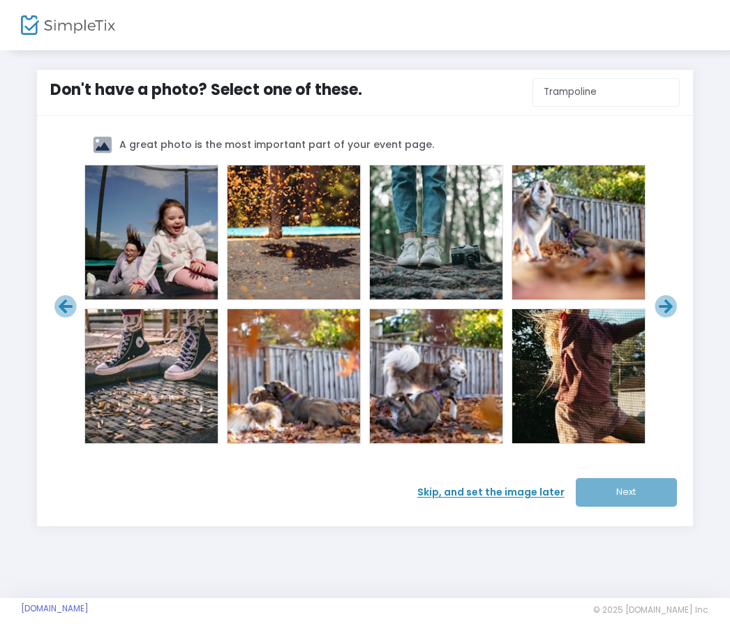
click at [71, 305] on icon at bounding box center [65, 306] width 23 height 23
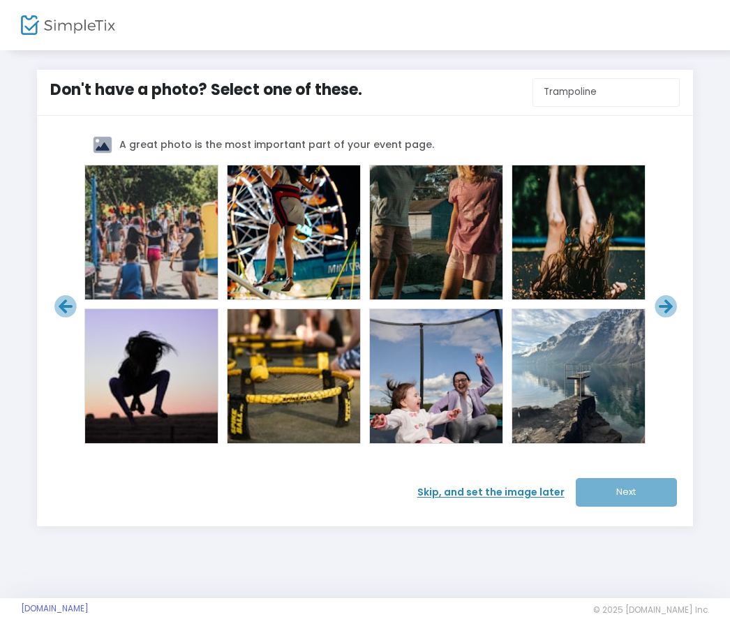
click at [71, 305] on icon at bounding box center [65, 306] width 23 height 23
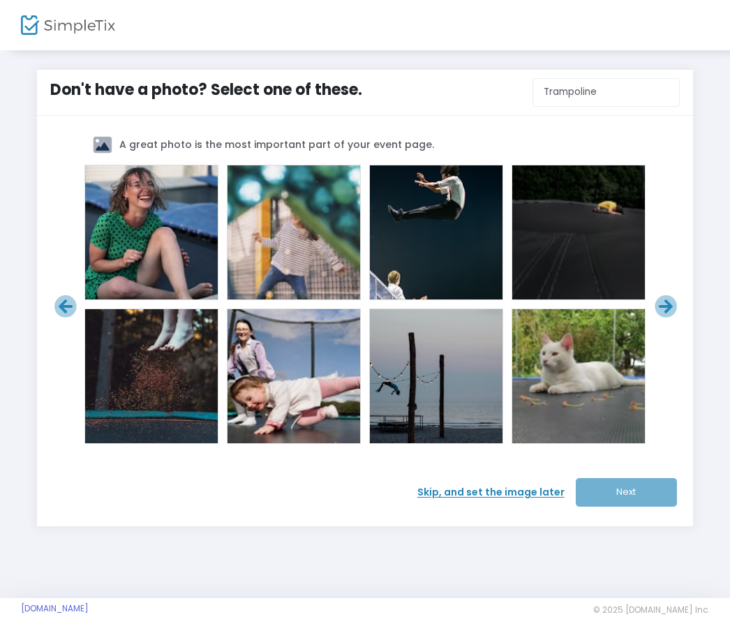
click at [71, 306] on icon at bounding box center [65, 306] width 23 height 23
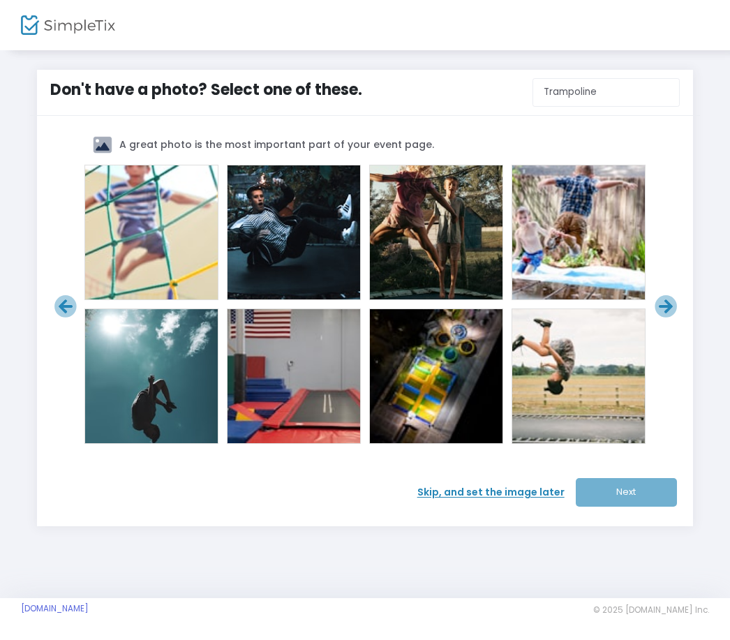
click at [71, 307] on icon at bounding box center [65, 306] width 23 height 23
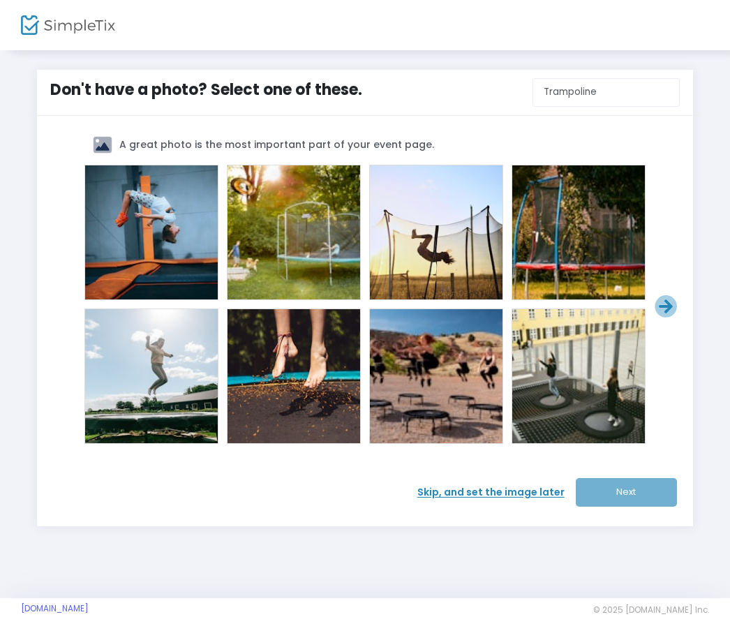
click at [27, 135] on div "Don't have a photo? Select one of these. Trampoline A great photo is the most i…" at bounding box center [365, 298] width 689 height 457
click at [547, 568] on div "Don't have a photo? Select one of these. Trampoline A great photo is the most i…" at bounding box center [365, 324] width 730 height 550
click at [487, 496] on span "Skip, and set the image later" at bounding box center [497, 492] width 159 height 15
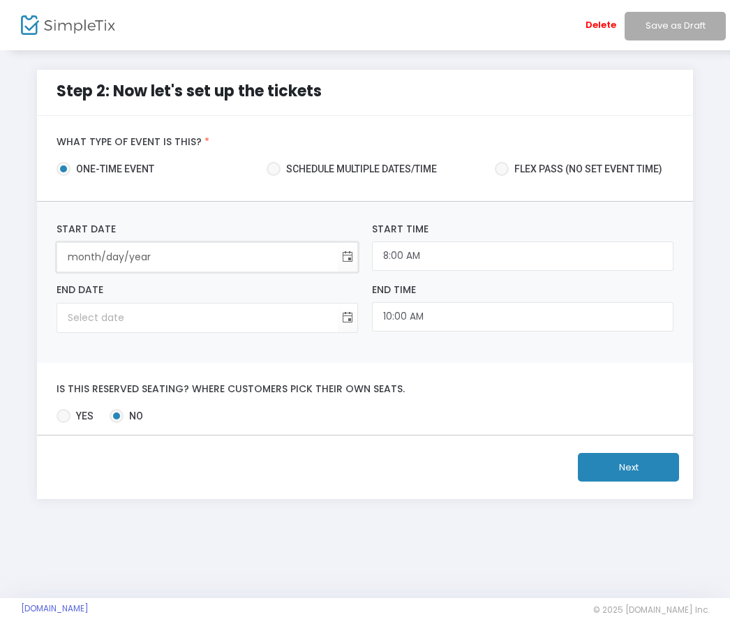
click at [144, 253] on input "month/day/year" at bounding box center [197, 257] width 281 height 29
type input "8/31/2"
type input "12:00 AM"
type input "8/31/2"
type input "8/31/20"
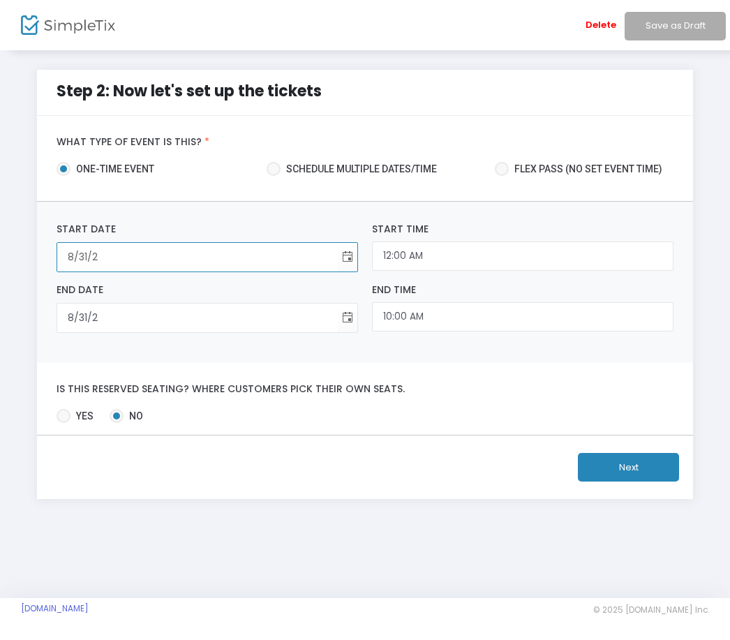
type input "8/31/1920"
type input "8/31/202"
type input "8/31/2025"
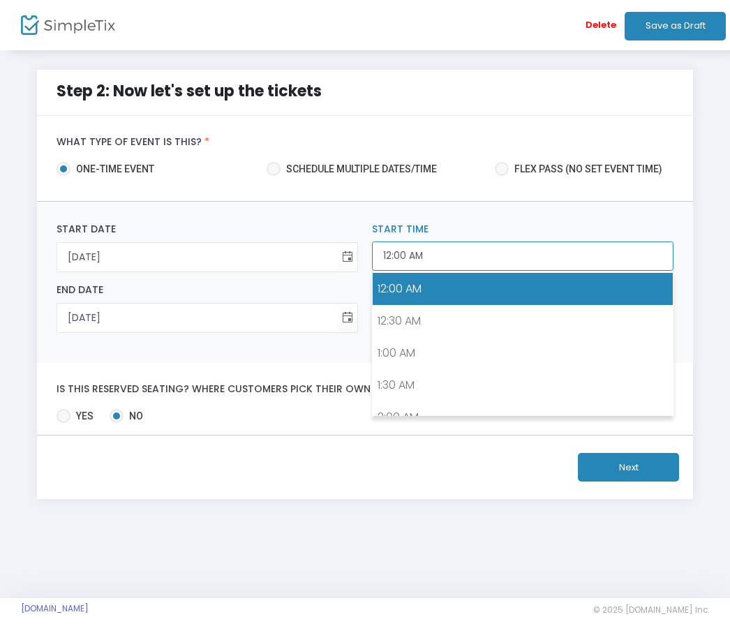
click at [510, 258] on input "12:00 AM" at bounding box center [523, 257] width 302 height 30
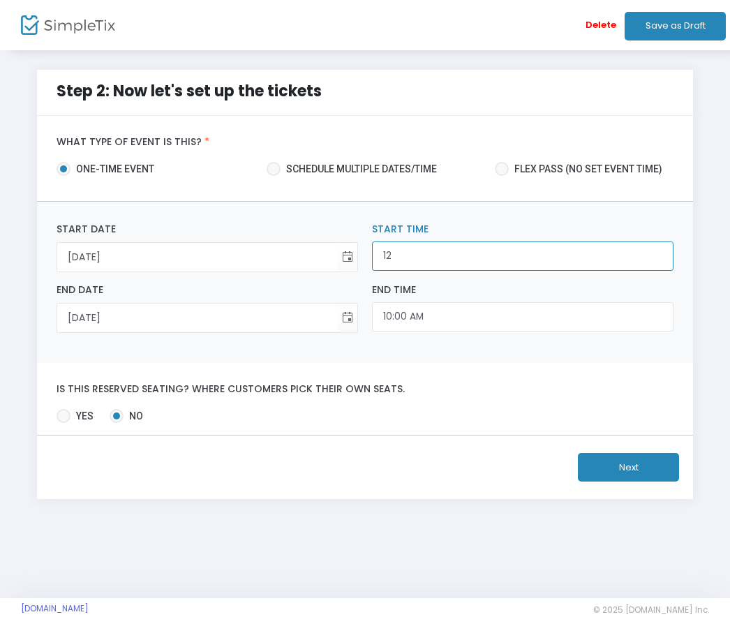
type input "1"
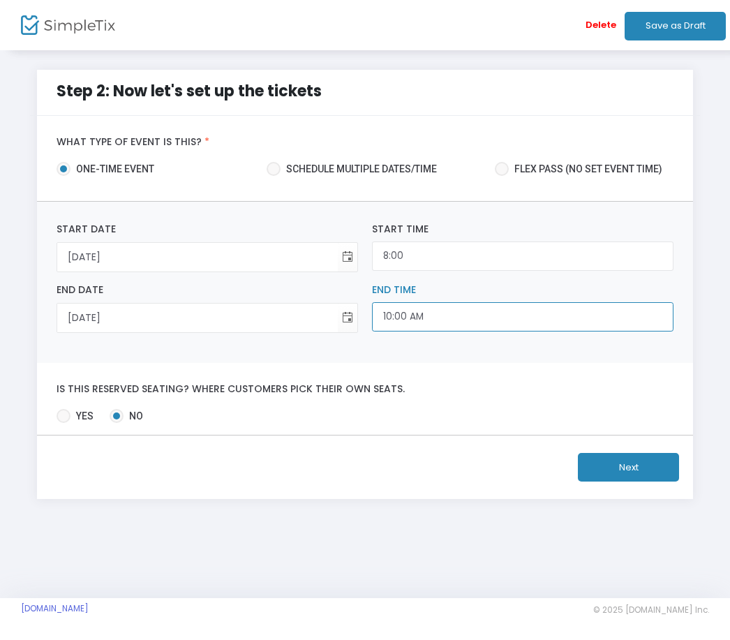
type input "8:00 AM"
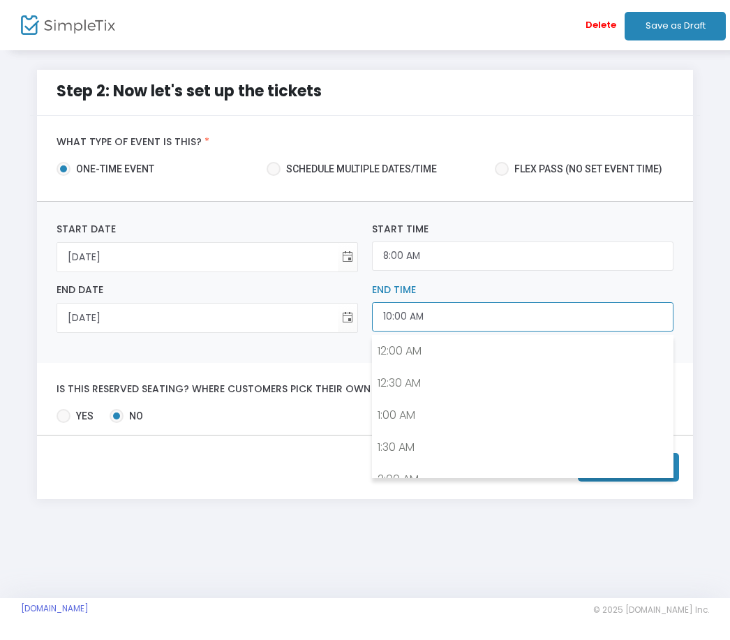
click at [455, 315] on input "10:00 AM" at bounding box center [523, 317] width 302 height 30
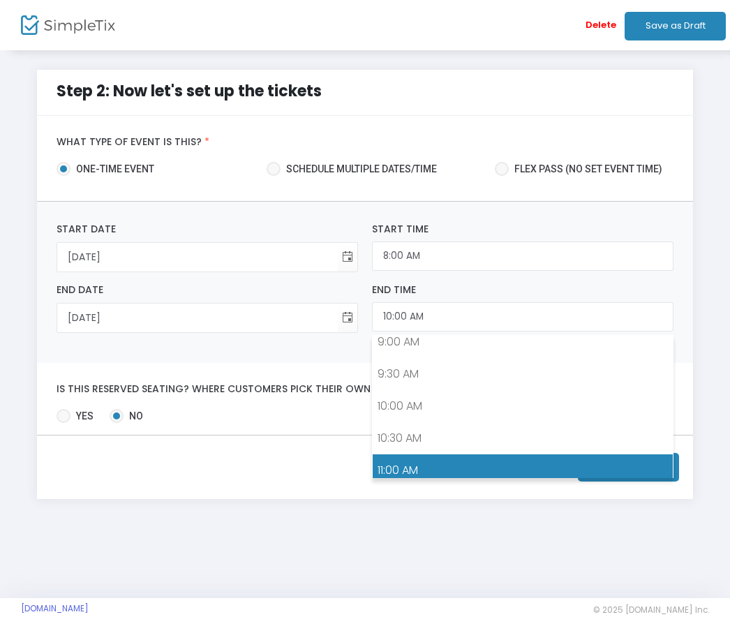
click at [418, 473] on link "11:00 AM" at bounding box center [523, 471] width 300 height 32
type input "11:00 AM"
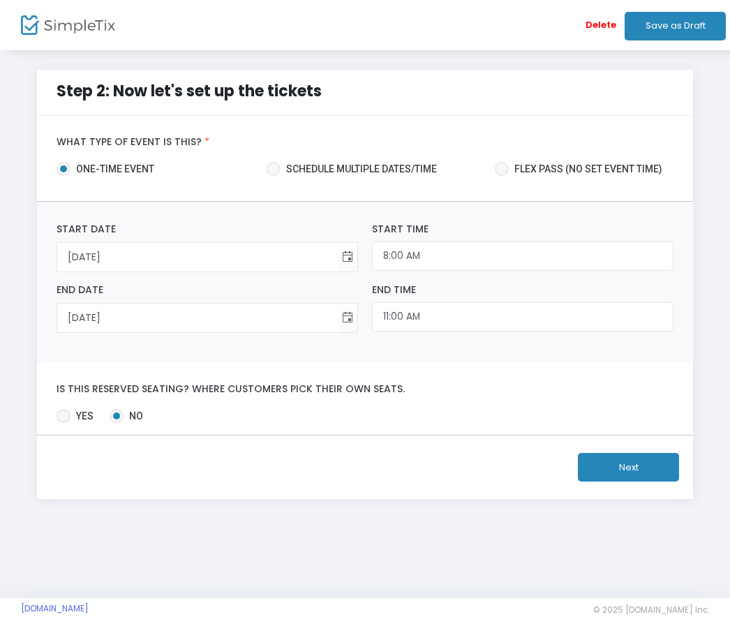
click at [642, 471] on button "Next" at bounding box center [628, 467] width 101 height 29
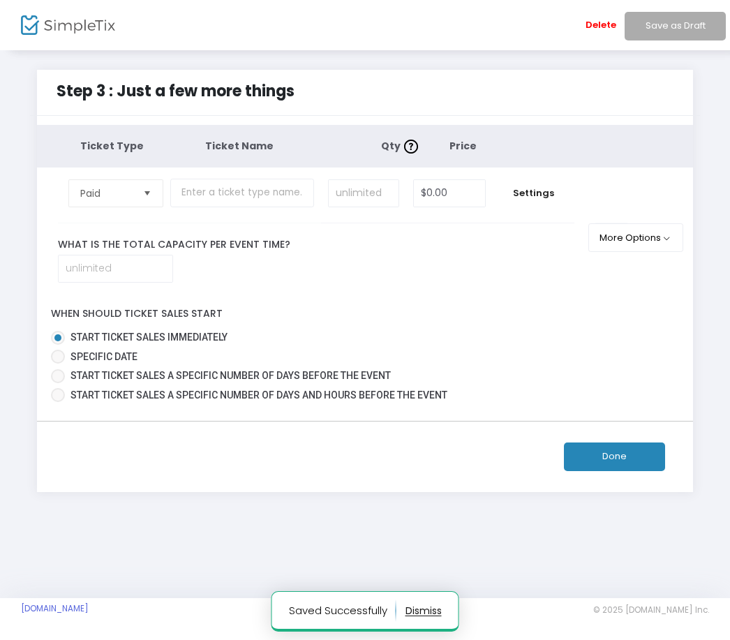
click at [147, 197] on span "Select" at bounding box center [147, 193] width 23 height 23
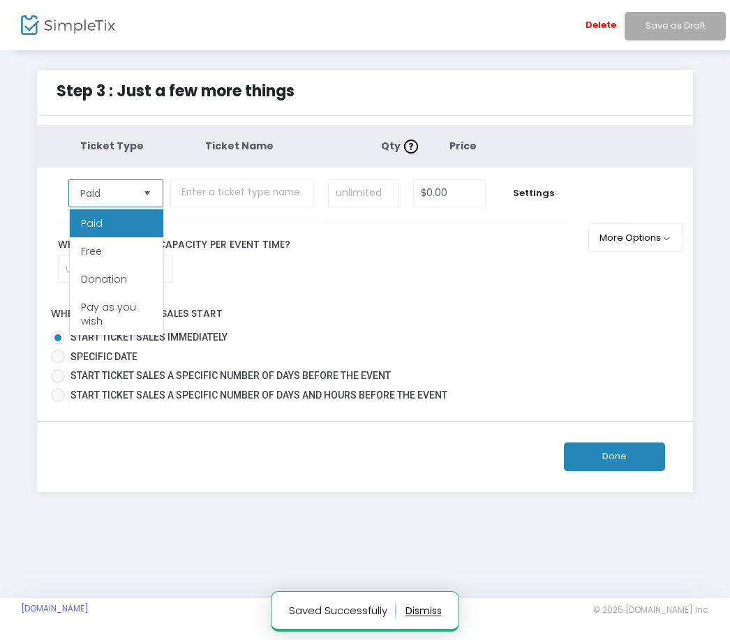
click at [142, 226] on li "Paid" at bounding box center [117, 223] width 94 height 28
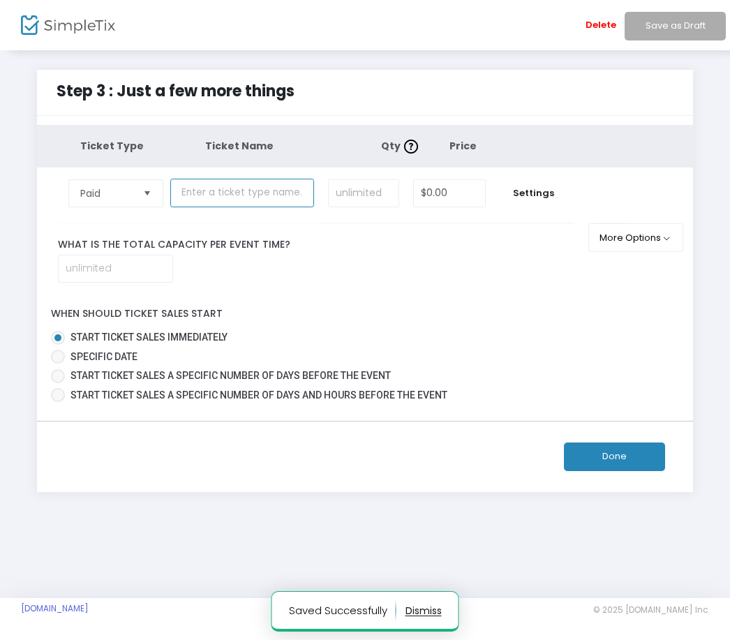
click at [258, 201] on input "text" at bounding box center [242, 193] width 144 height 29
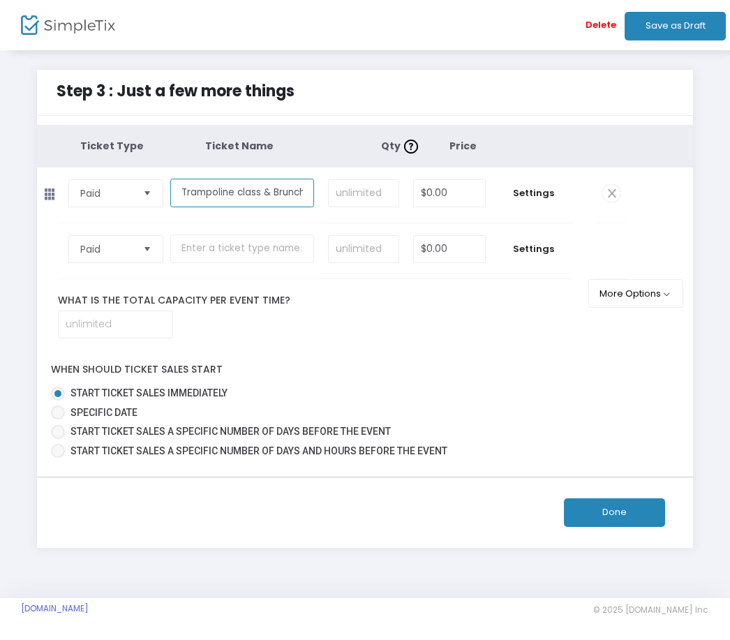
type input "Trampoline class & Brunch"
click at [373, 197] on input at bounding box center [364, 193] width 70 height 27
type input "100"
click at [456, 196] on input "0" at bounding box center [449, 193] width 71 height 27
type input "$65.00"
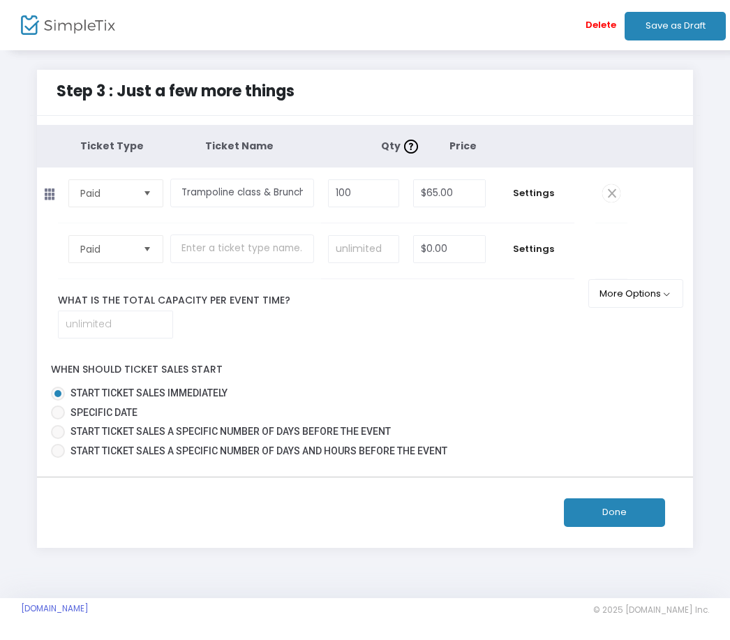
click at [594, 527] on button "Done" at bounding box center [614, 513] width 101 height 29
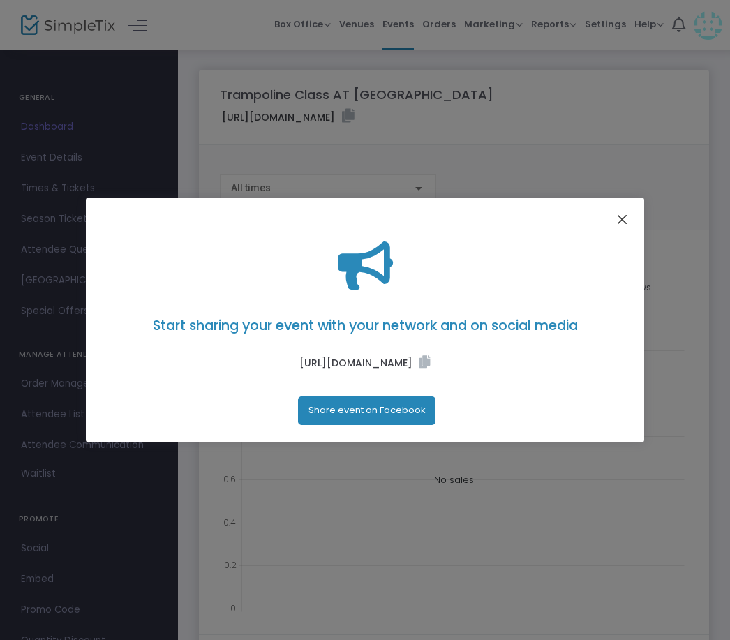
click at [627, 214] on button "Close" at bounding box center [623, 220] width 18 height 18
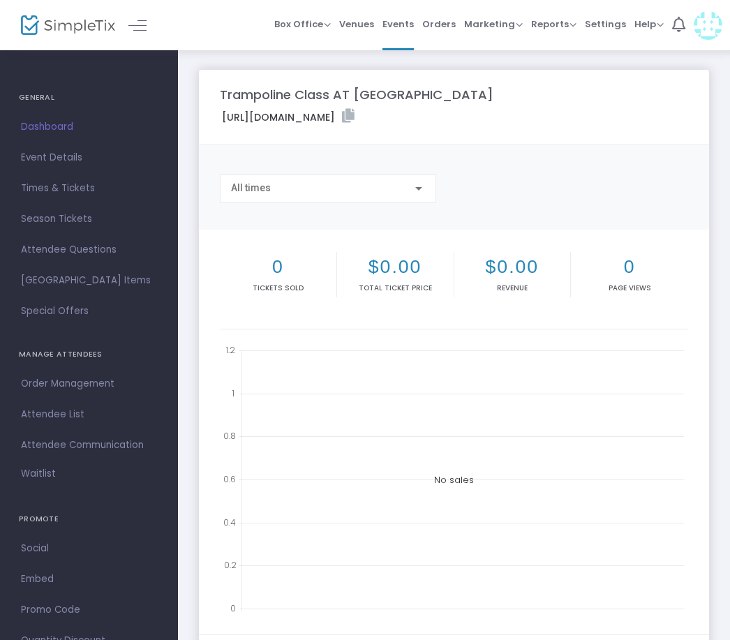
click at [70, 161] on span "Event Details" at bounding box center [89, 158] width 136 height 18
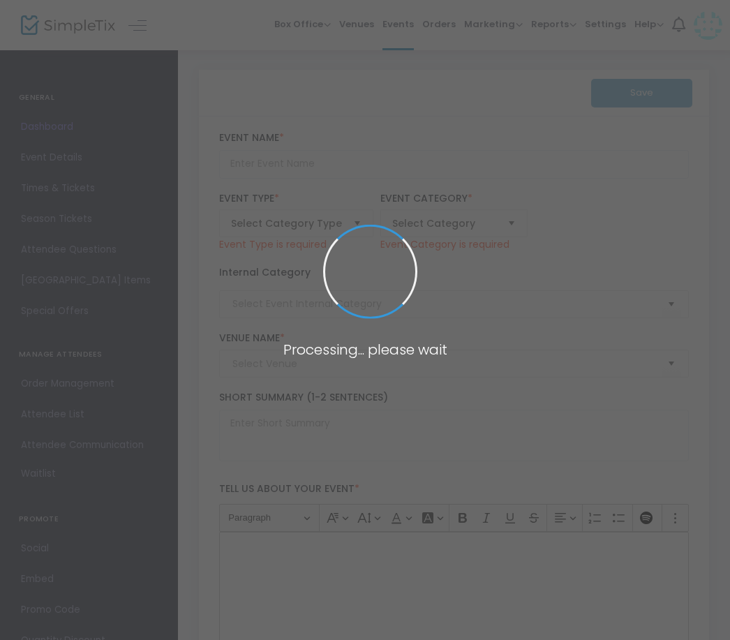
type input "Trampoline Class AT ATIK"
type textarea "Trampoline Class AT ATIK Join us for an invigorating trampoline class at ATIK i…"
type input "Register Now"
type input "Fitness & Health"
type input "ATIK"
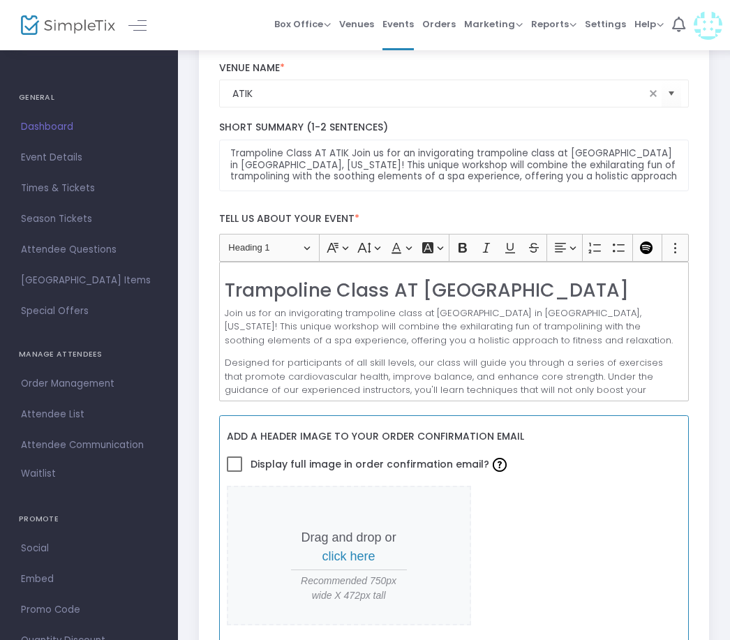
scroll to position [260, 0]
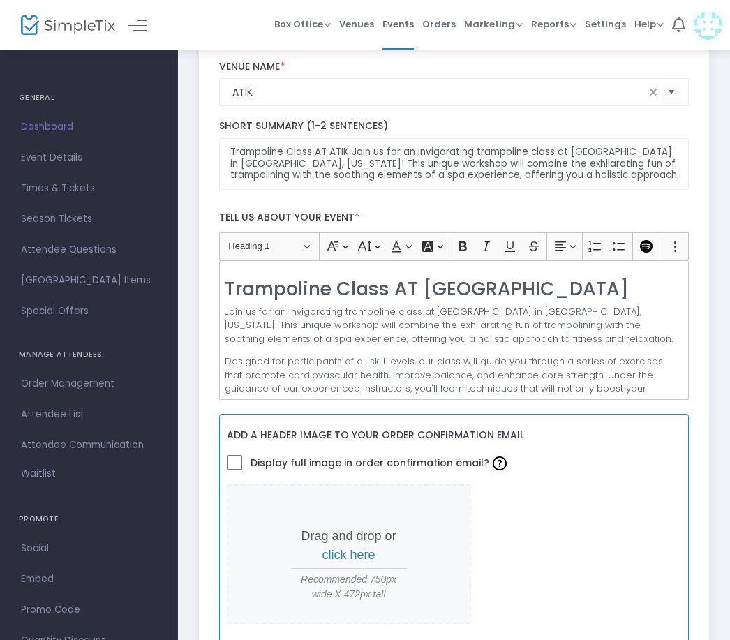
click at [352, 559] on span "click here" at bounding box center [349, 555] width 53 height 14
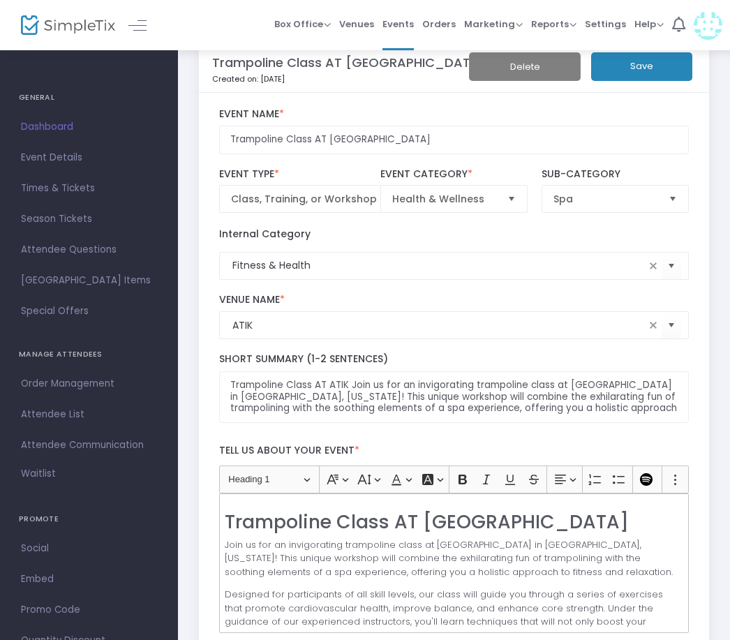
scroll to position [0, 0]
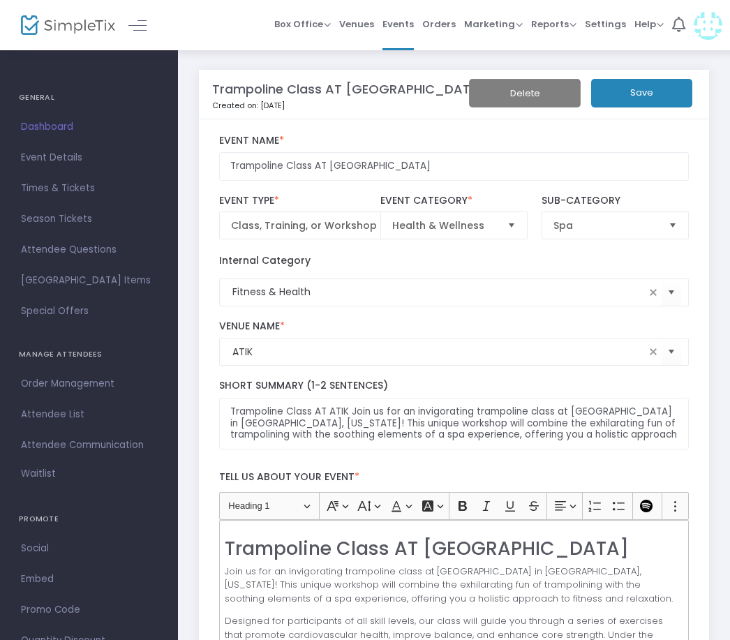
click at [668, 89] on button "Save" at bounding box center [641, 93] width 101 height 29
click at [130, 30] on link at bounding box center [137, 25] width 18 height 18
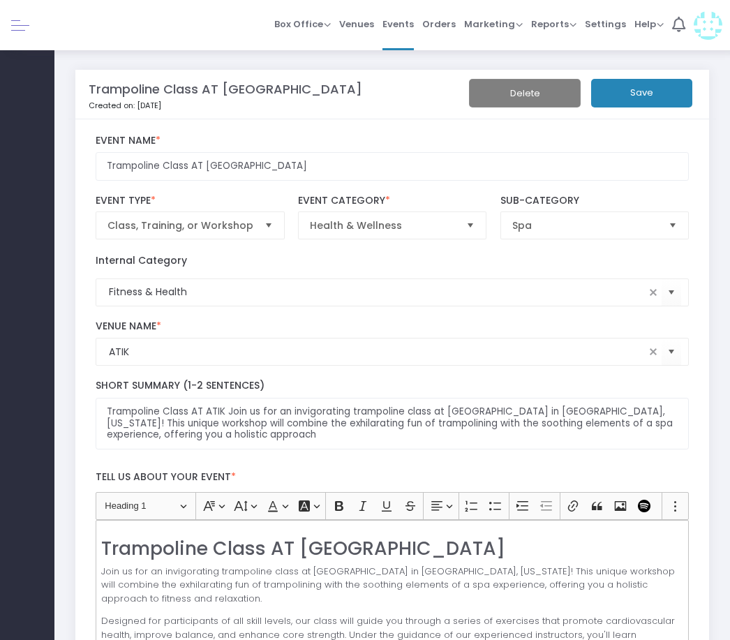
click at [22, 17] on link at bounding box center [20, 25] width 18 height 18
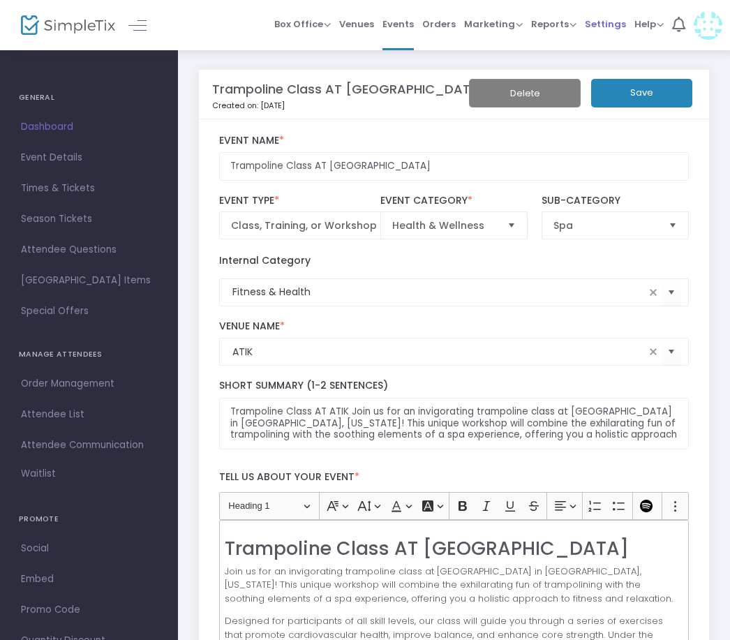
click at [611, 29] on span "Settings" at bounding box center [605, 24] width 41 height 36
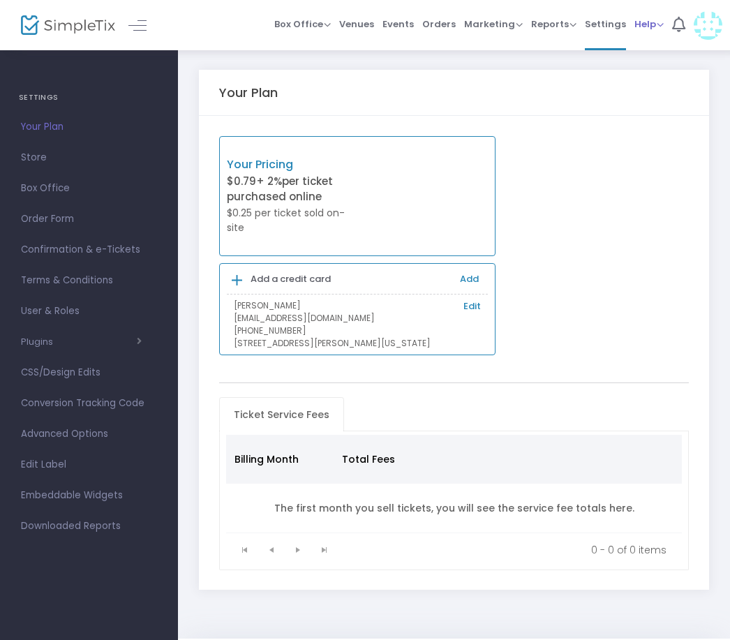
click at [651, 29] on span "Help" at bounding box center [649, 23] width 29 height 13
click at [651, 28] on span "Help" at bounding box center [649, 23] width 29 height 13
click at [682, 24] on icon at bounding box center [678, 24] width 13 height 15
click at [708, 29] on img at bounding box center [708, 25] width 29 height 29
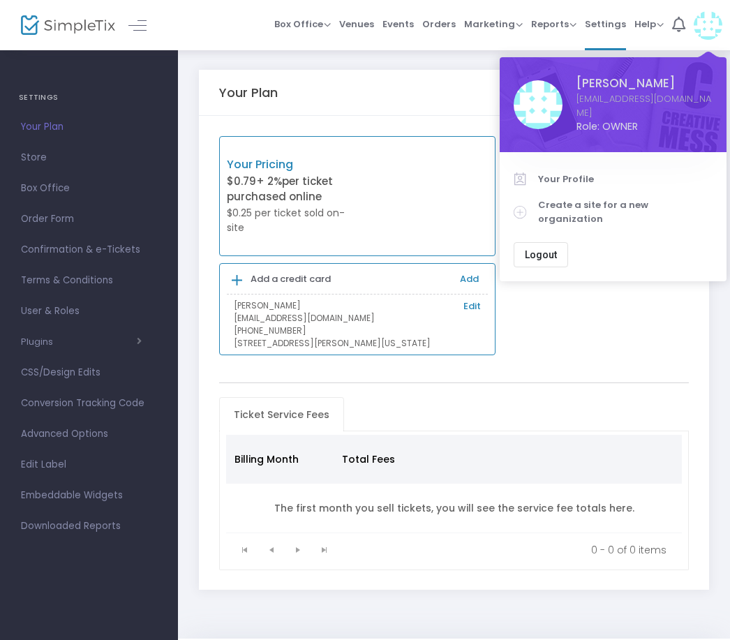
click at [542, 249] on span "Logout" at bounding box center [541, 254] width 32 height 11
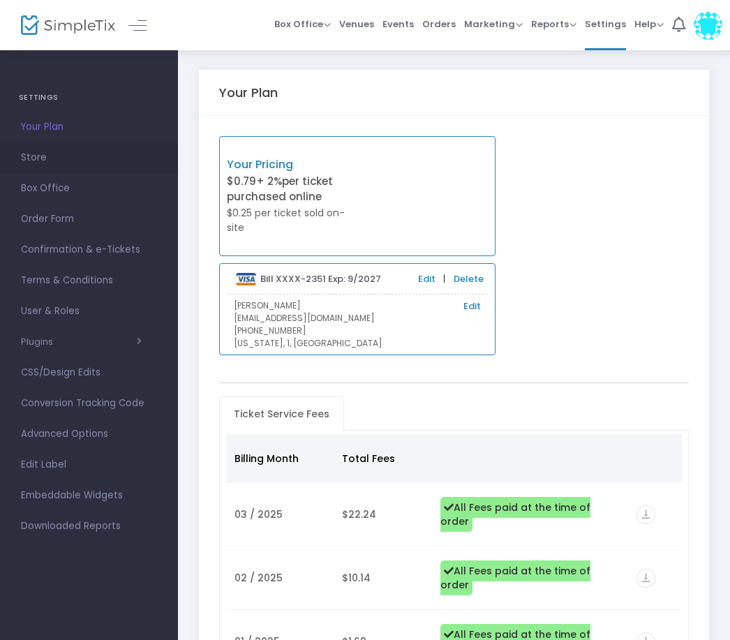
click at [38, 154] on span "Store" at bounding box center [89, 158] width 136 height 18
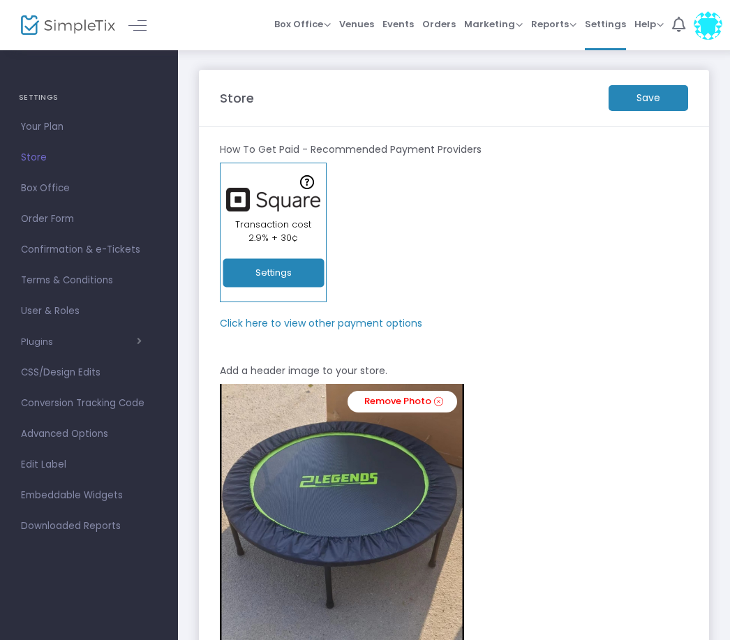
click at [302, 274] on button "Settings" at bounding box center [273, 273] width 101 height 29
